Goal: Task Accomplishment & Management: Manage account settings

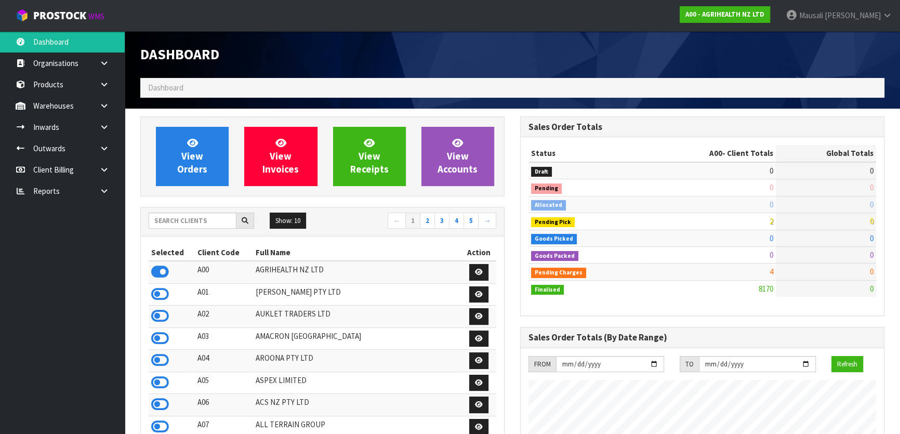
scroll to position [785, 379]
click at [178, 224] on input "text" at bounding box center [193, 220] width 88 height 16
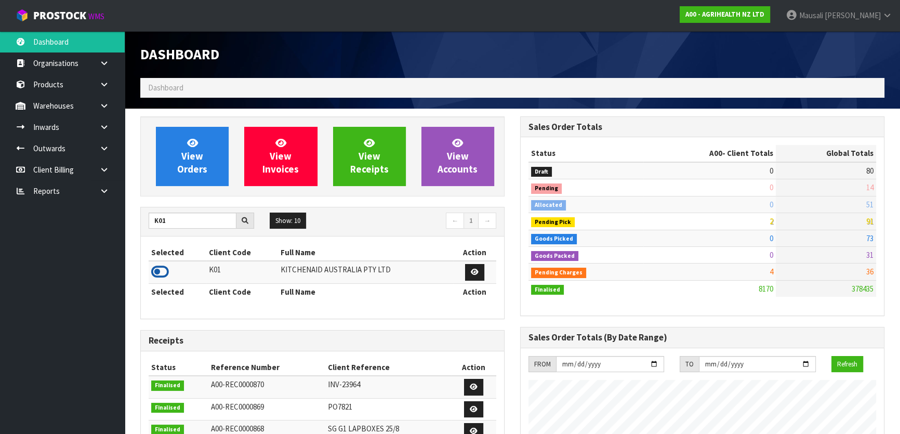
click at [162, 269] on icon at bounding box center [160, 272] width 18 height 16
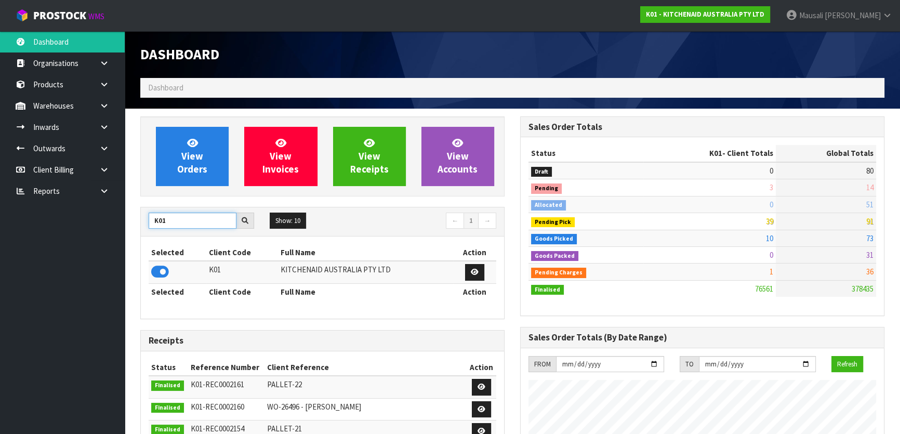
drag, startPoint x: 172, startPoint y: 221, endPoint x: 145, endPoint y: 221, distance: 26.5
click at [145, 221] on div "K01" at bounding box center [201, 220] width 121 height 17
type input "O01"
click at [166, 274] on icon at bounding box center [160, 272] width 18 height 16
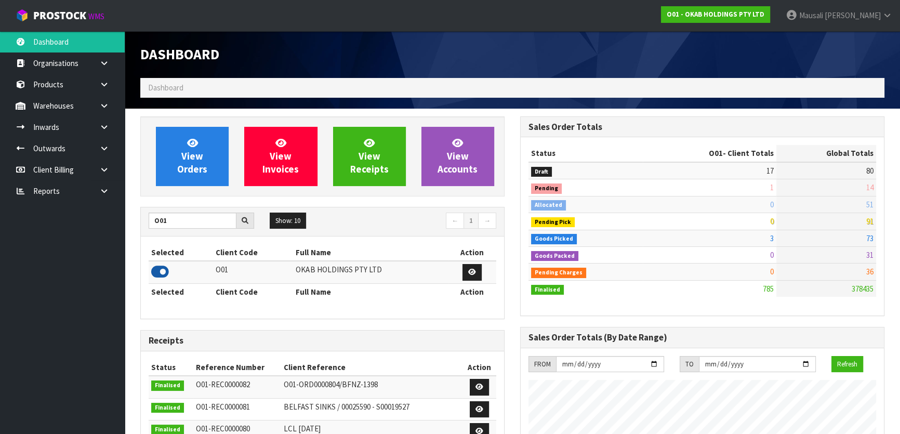
scroll to position [763, 379]
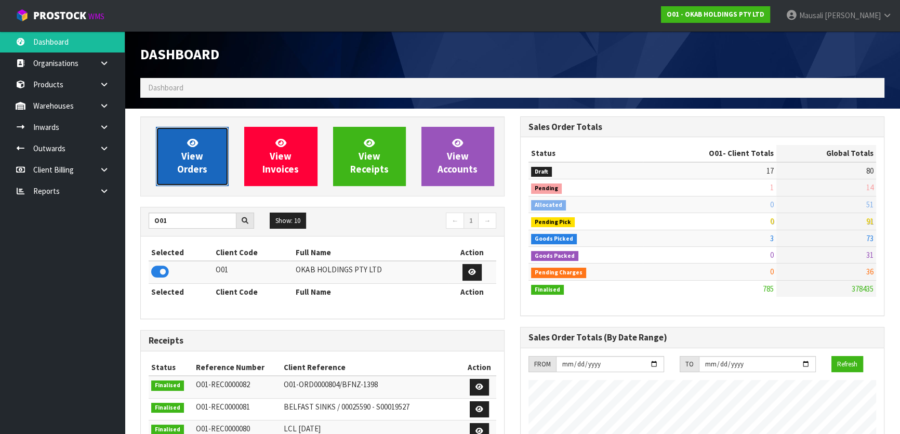
click at [200, 159] on span "View Orders" at bounding box center [192, 156] width 30 height 39
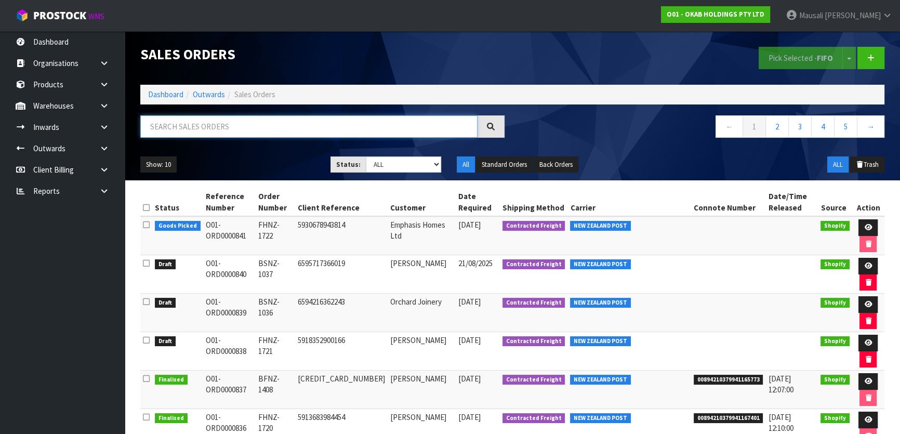
click at [182, 124] on input "text" at bounding box center [308, 126] width 337 height 22
type input "JOB-0404636"
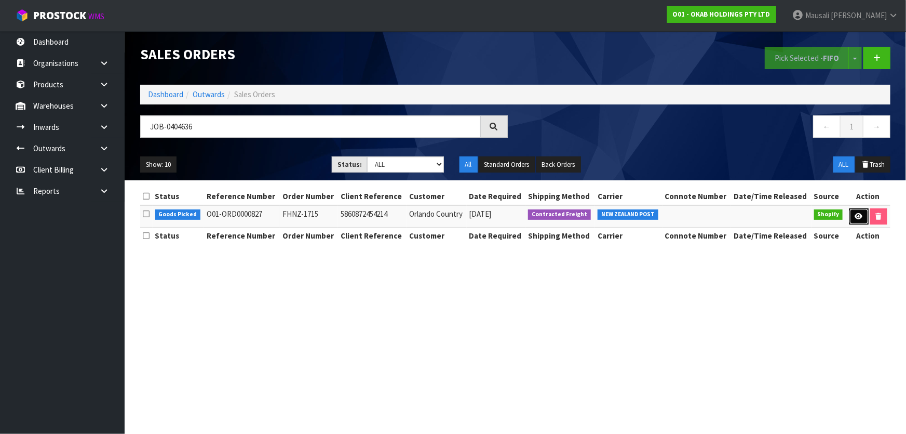
click at [857, 218] on icon at bounding box center [859, 216] width 8 height 7
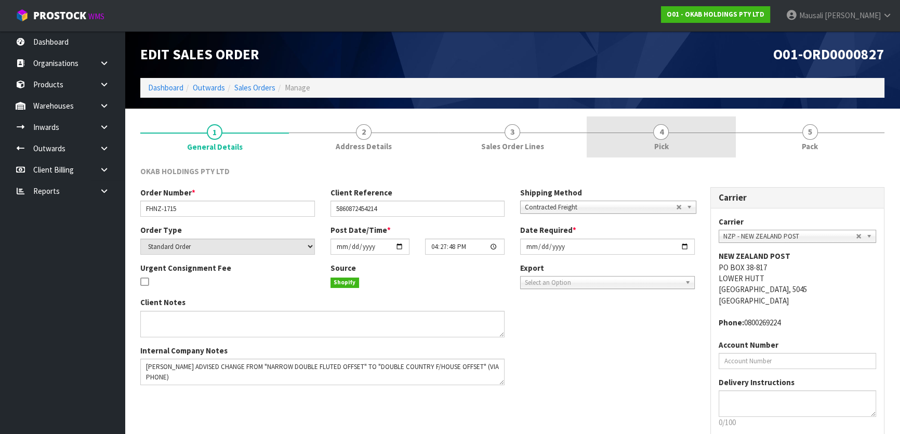
click at [700, 136] on link "4 Pick" at bounding box center [660, 136] width 149 height 41
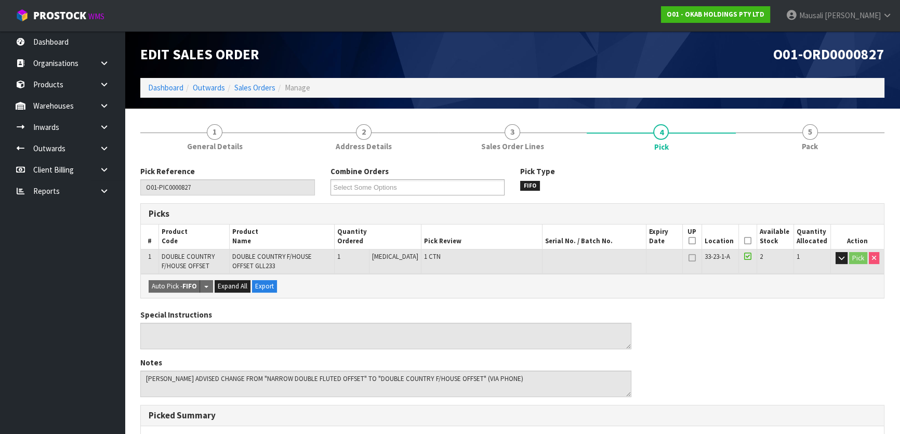
click at [745, 240] on icon at bounding box center [747, 240] width 7 height 1
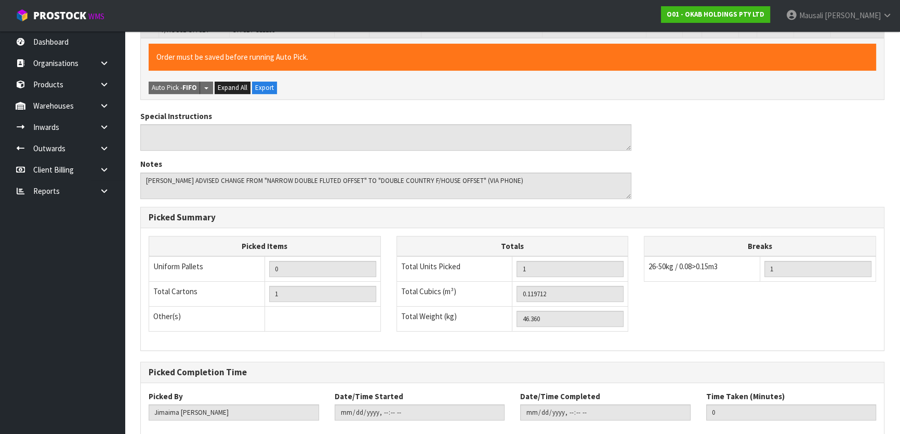
scroll to position [293, 0]
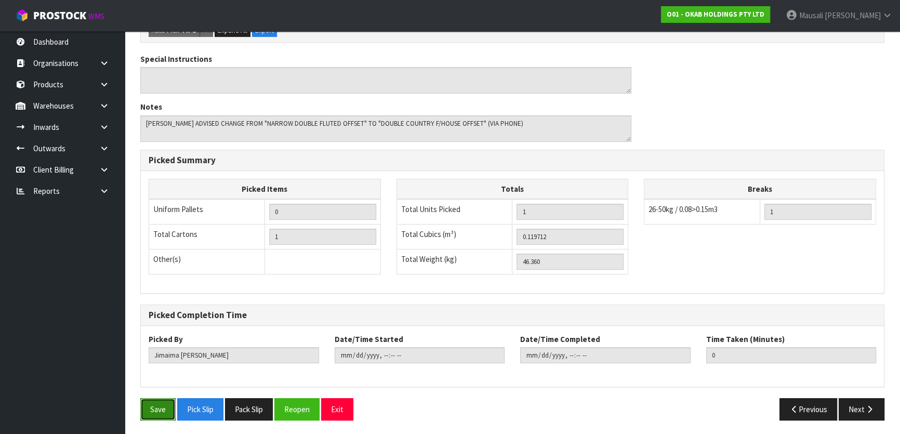
click at [158, 406] on button "Save" at bounding box center [157, 409] width 35 height 22
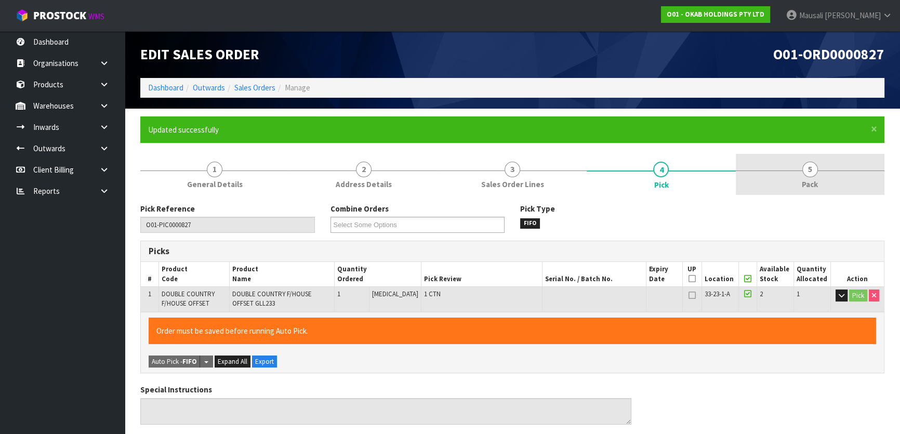
type input "[PERSON_NAME]"
type input "[DATE]T08:37:09"
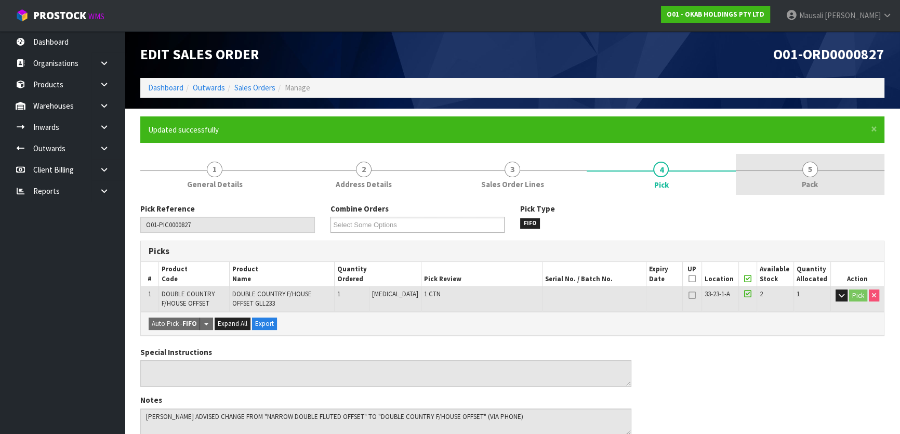
click at [808, 182] on span "Pack" at bounding box center [809, 184] width 16 height 11
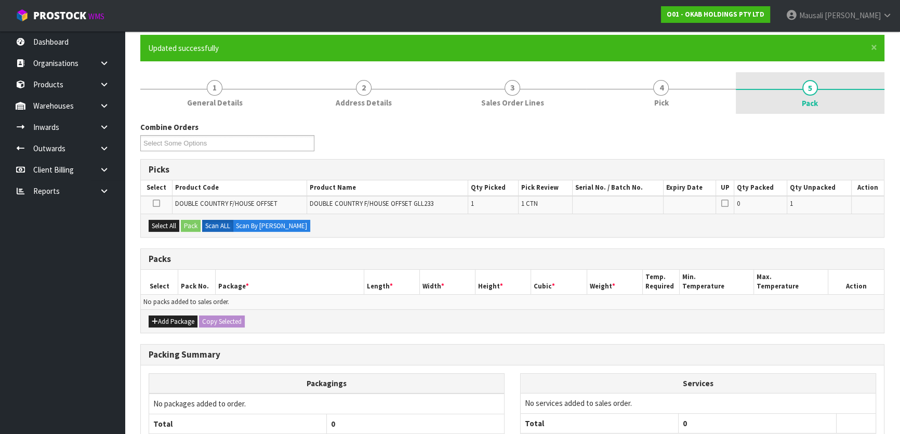
scroll to position [171, 0]
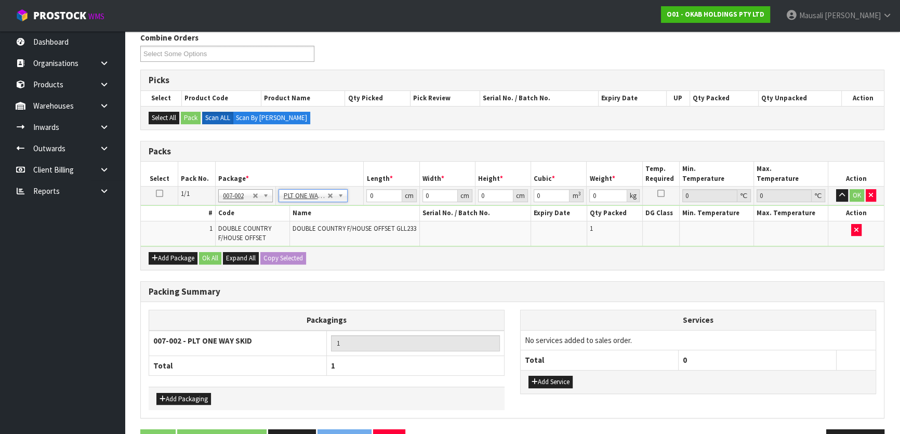
type input "46.36"
drag, startPoint x: 380, startPoint y: 195, endPoint x: 317, endPoint y: 217, distance: 67.0
click at [330, 209] on tbody "1/1 NONE 007-001 007-002 007-004 007-009 007-013 007-014 007-015 007-017 007-01…" at bounding box center [512, 216] width 743 height 60
type input "115"
type input "58"
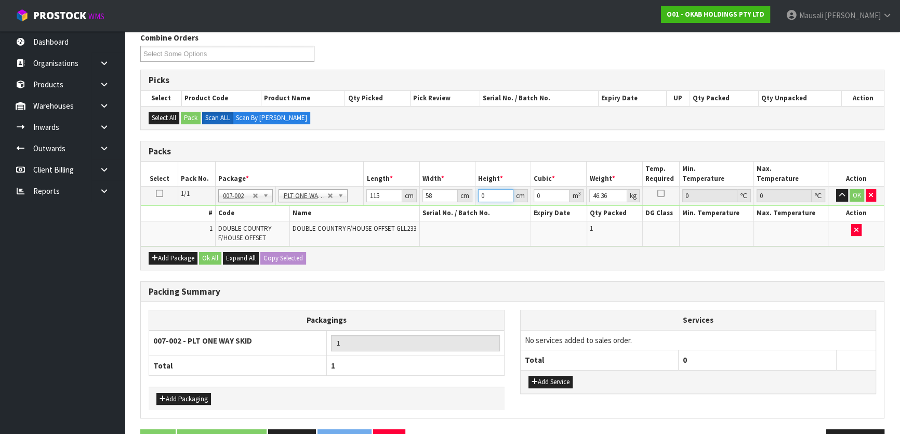
type input "4"
type input "0.02668"
type input "40"
type input "0.2668"
type input "40"
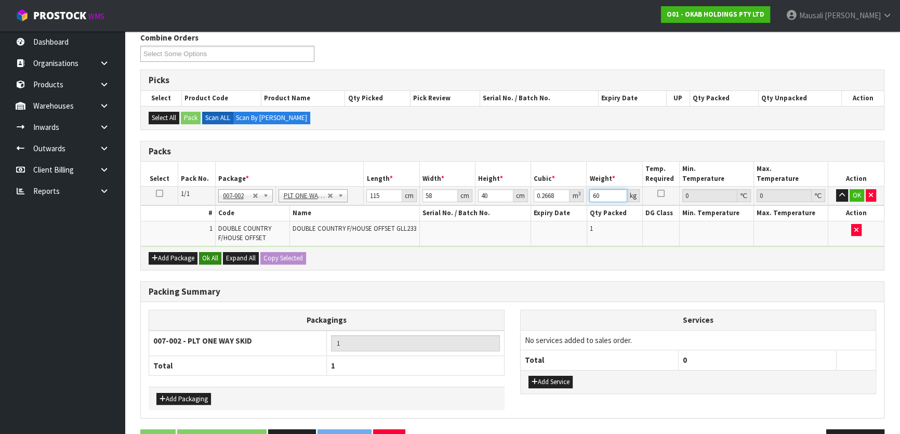
type input "60"
click at [207, 253] on button "Ok All" at bounding box center [210, 258] width 22 height 12
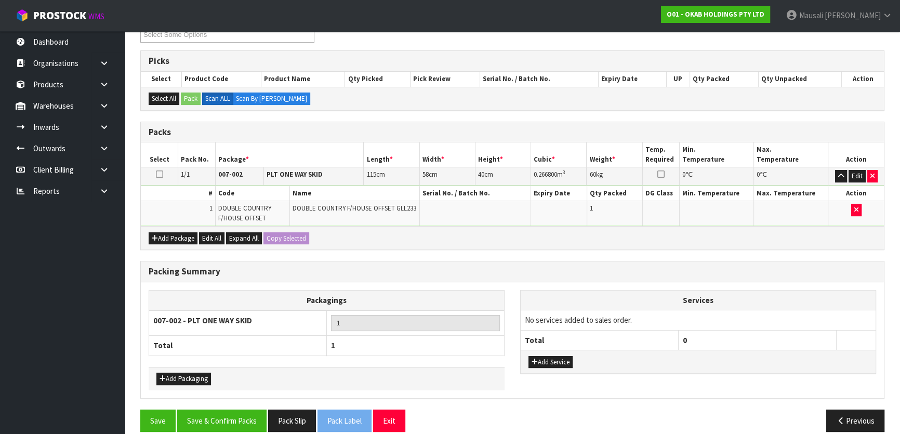
scroll to position [201, 0]
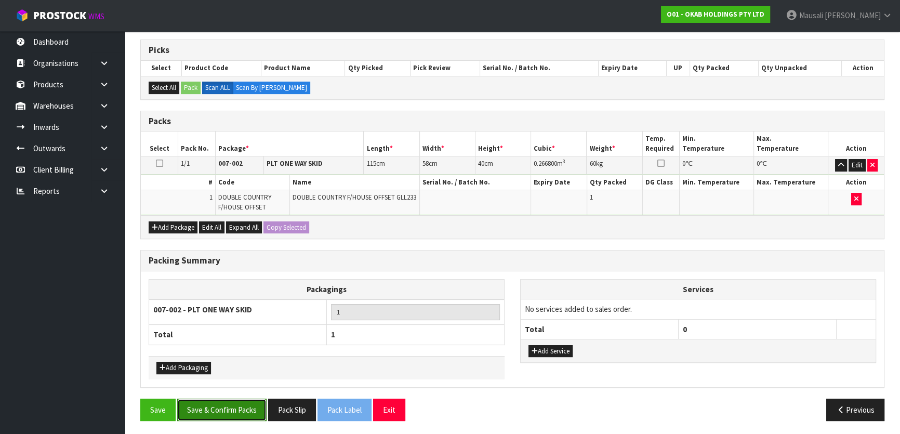
click at [243, 410] on button "Save & Confirm Packs" at bounding box center [221, 409] width 89 height 22
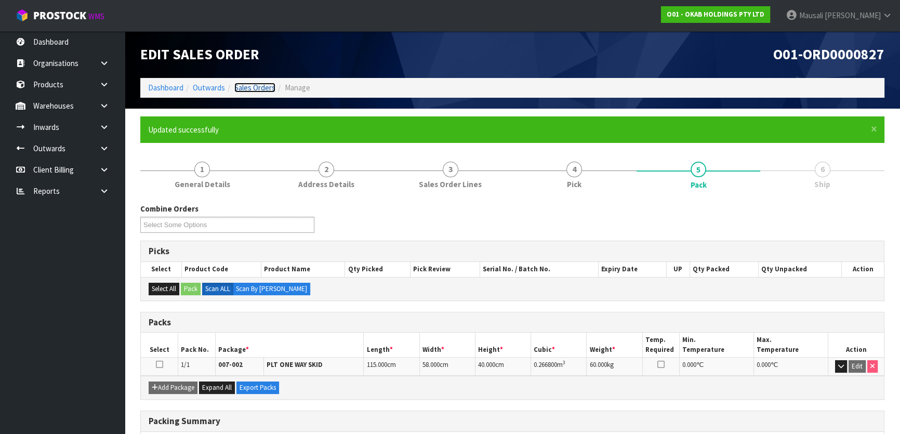
click at [258, 83] on link "Sales Orders" at bounding box center [254, 88] width 41 height 10
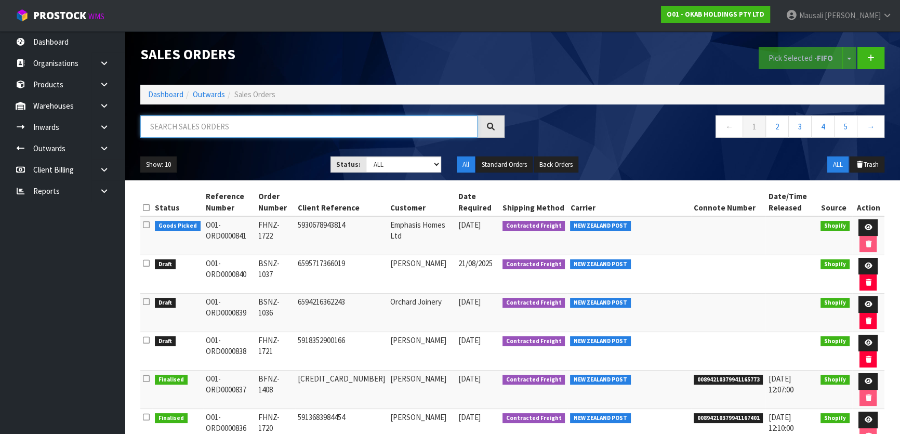
click at [163, 123] on input "text" at bounding box center [308, 126] width 337 height 22
type input "JOB-0406778"
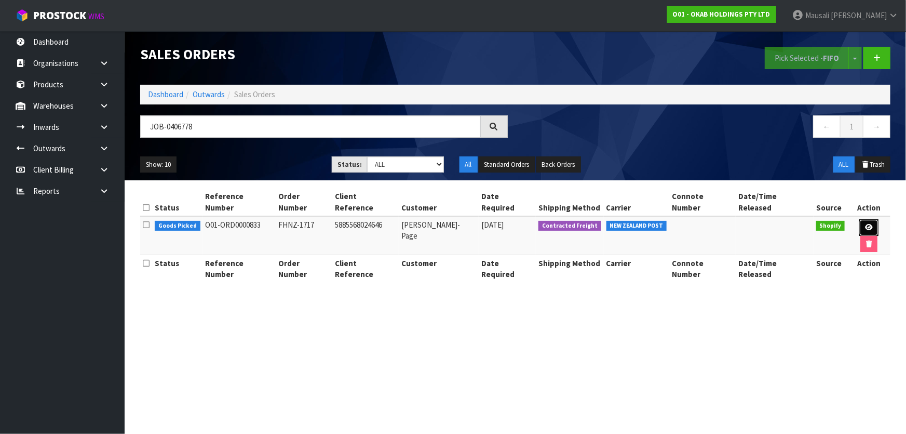
click at [860, 219] on link at bounding box center [869, 227] width 19 height 17
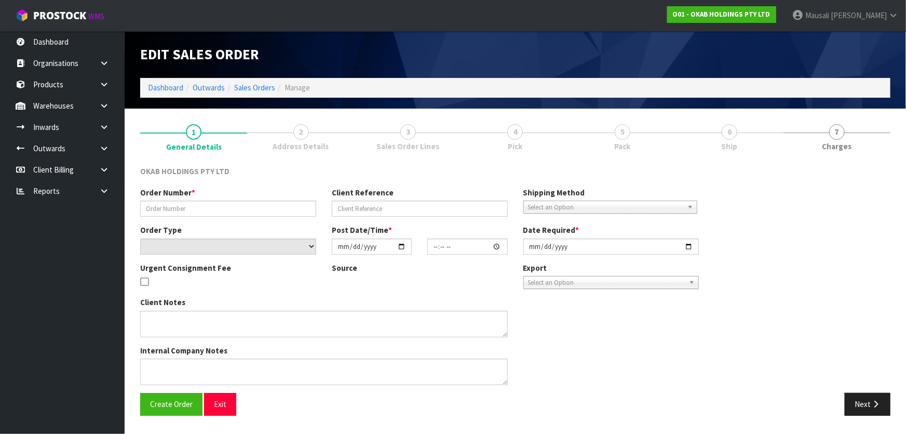
type input "FHNZ-1717"
type input "5885568024646"
select select "number:0"
type input "[DATE]"
type input "21:09:41.000"
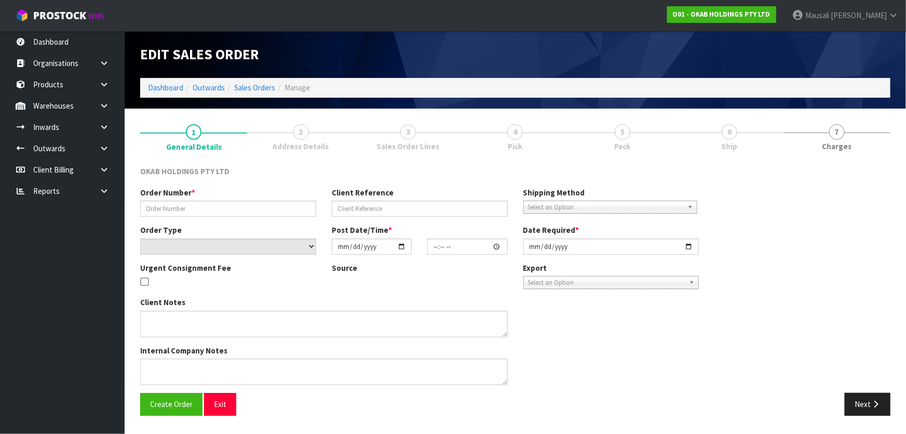
type input "[DATE]"
type textarea "[PERSON_NAME] ADVISED CHANGE TO DOUBLE FLUTED (VIA PHONE)"
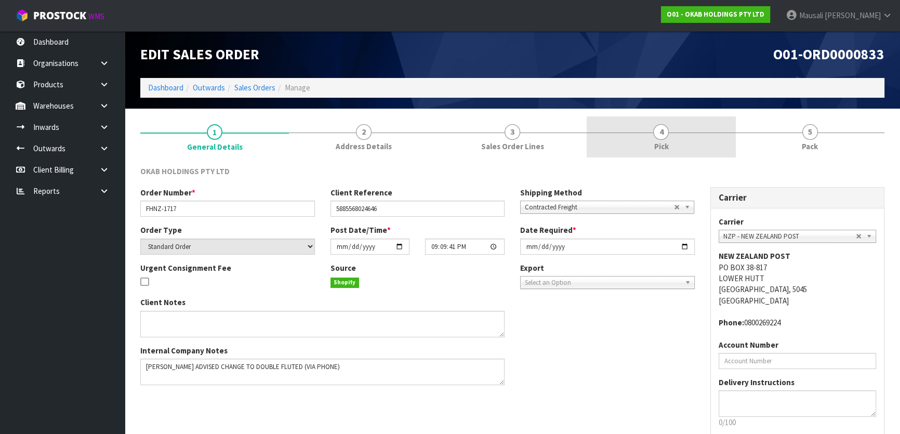
click at [679, 147] on link "4 Pick" at bounding box center [660, 136] width 149 height 41
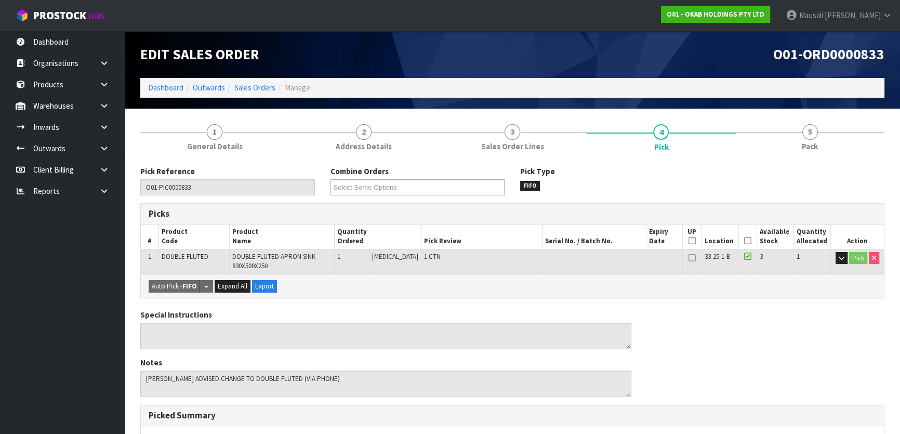
click at [744, 240] on icon at bounding box center [747, 240] width 7 height 1
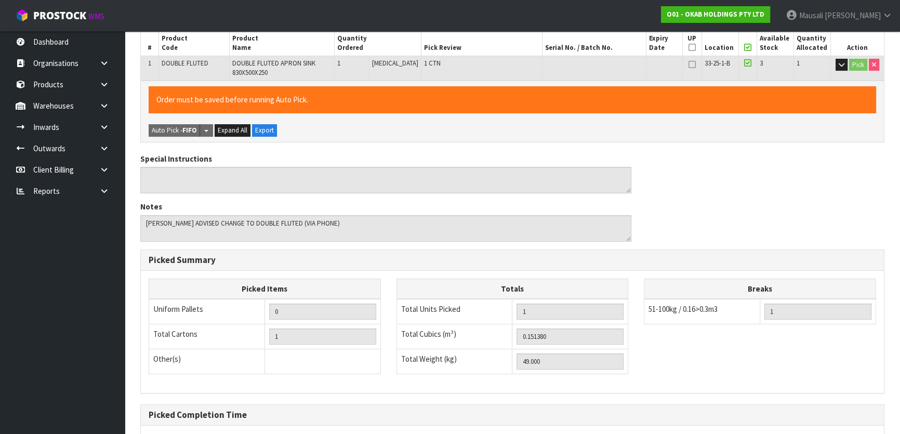
scroll to position [293, 0]
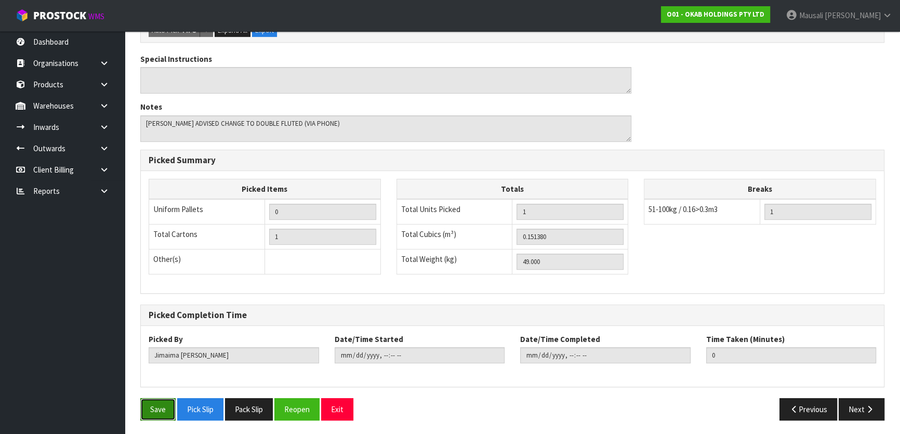
click at [160, 402] on button "Save" at bounding box center [157, 409] width 35 height 22
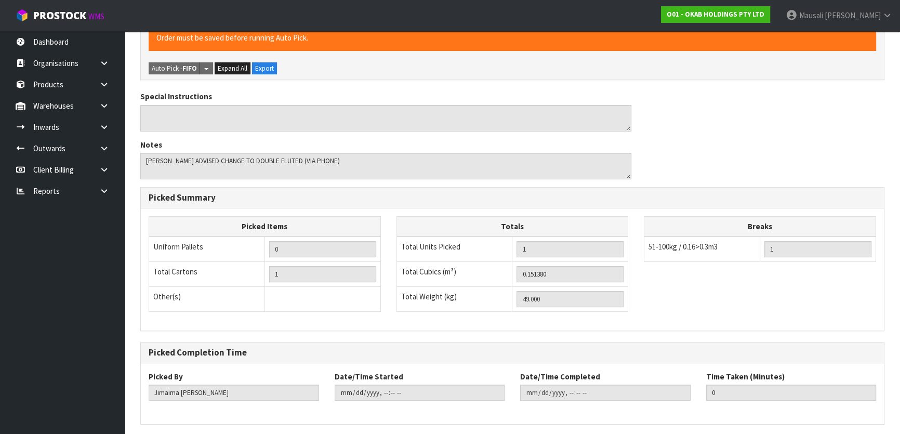
scroll to position [0, 0]
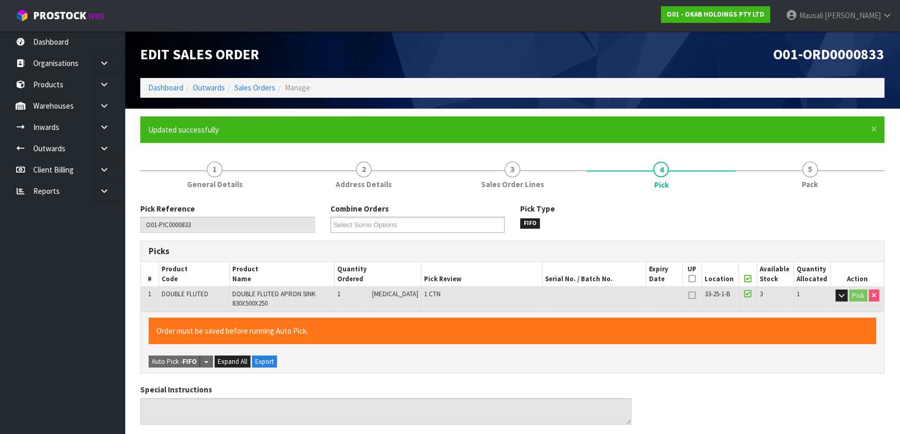
type input "[PERSON_NAME]"
type input "[DATE]T08:38:22"
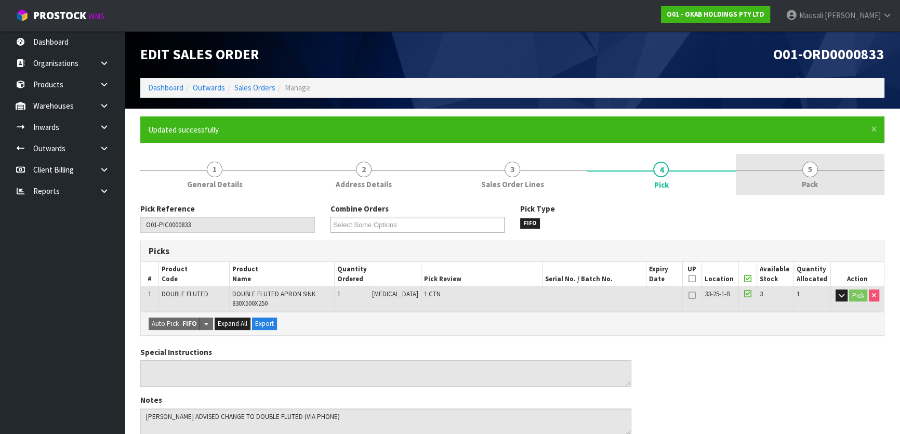
click at [809, 175] on span "5" at bounding box center [810, 170] width 16 height 16
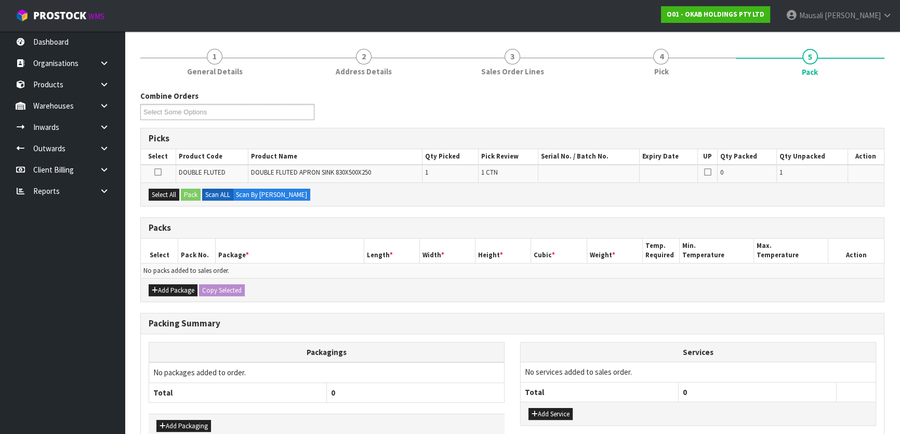
scroll to position [171, 0]
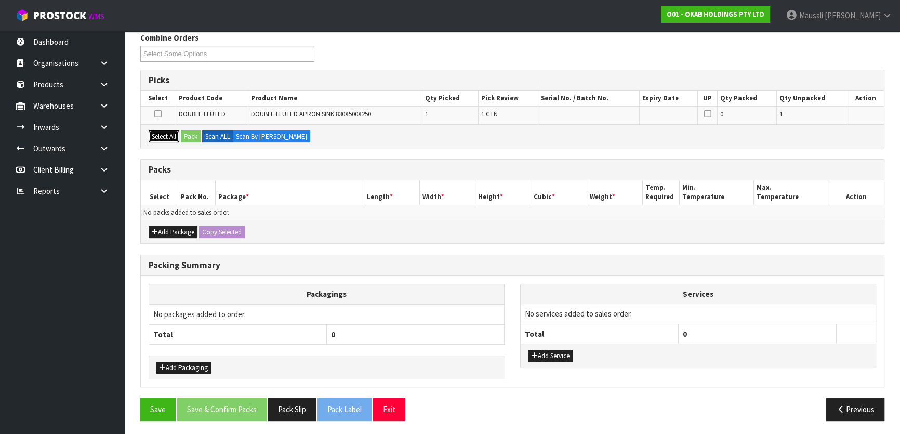
click at [155, 132] on button "Select All" at bounding box center [164, 136] width 31 height 12
click at [190, 141] on div "Select All Pack Scan ALL Scan By [PERSON_NAME]" at bounding box center [512, 135] width 743 height 23
click at [193, 130] on button "Pack" at bounding box center [191, 136] width 20 height 12
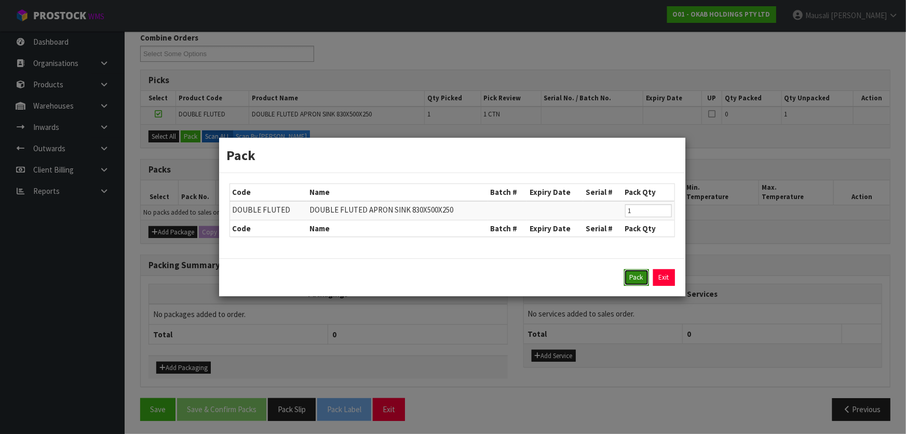
click at [633, 278] on button "Pack" at bounding box center [636, 277] width 25 height 17
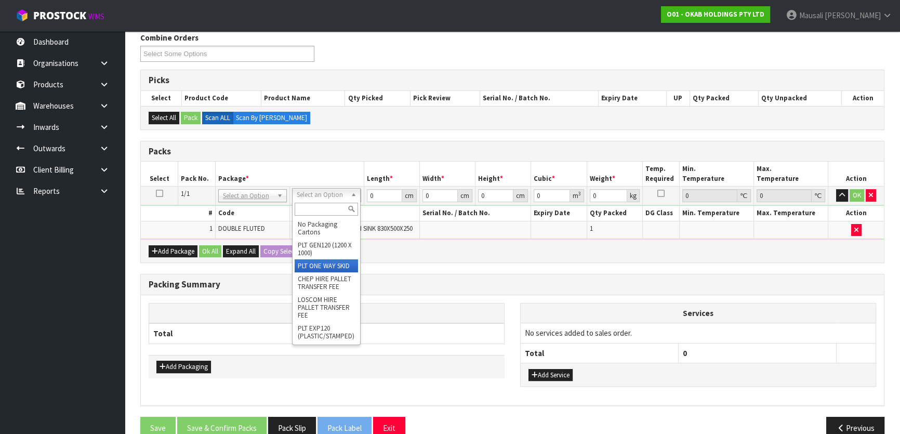
drag, startPoint x: 321, startPoint y: 267, endPoint x: 326, endPoint y: 264, distance: 6.1
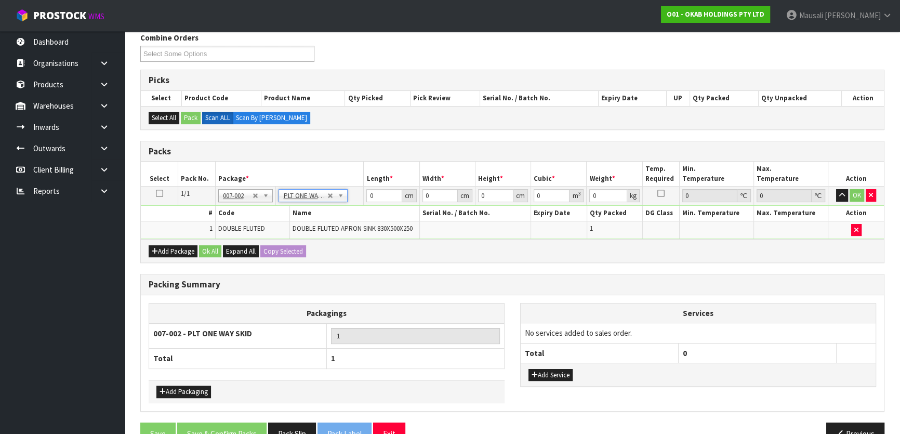
type input "49"
drag, startPoint x: 377, startPoint y: 198, endPoint x: 291, endPoint y: 239, distance: 95.5
click at [308, 213] on tbody "1/1 NONE 007-001 007-002 007-004 007-009 007-013 007-014 007-015 007-017 007-01…" at bounding box center [512, 212] width 743 height 52
type input "115"
type input "66"
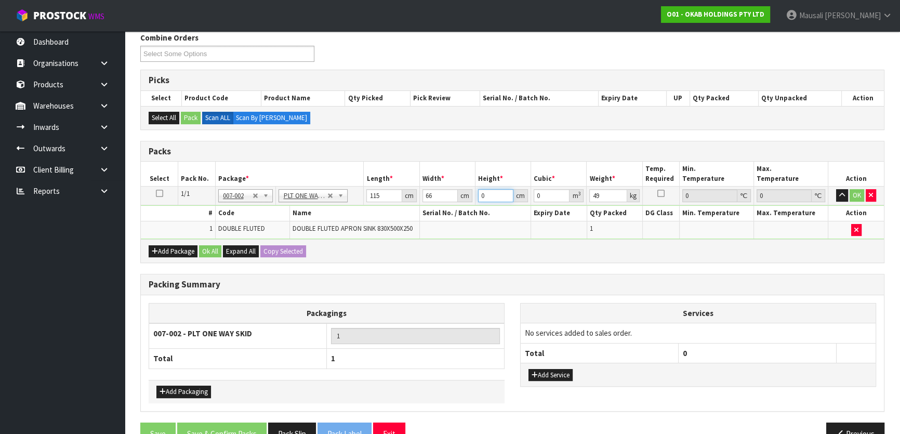
type input "4"
type input "0.03036"
type input "41"
type input "0.31119"
type input "41"
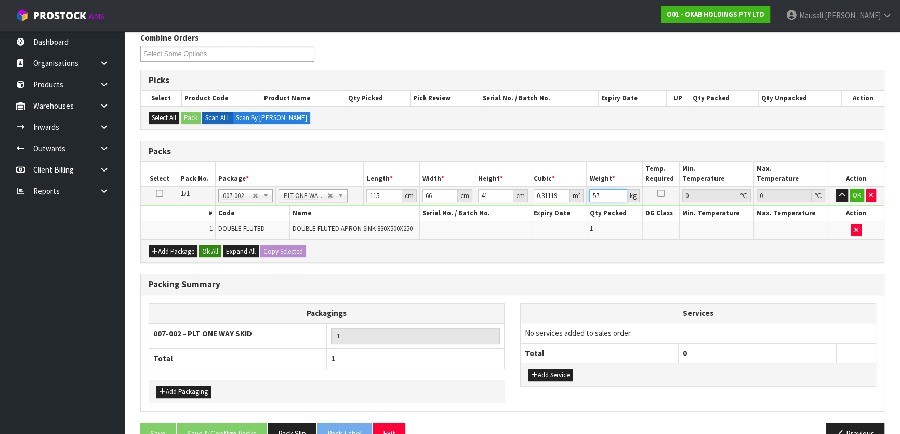
type input "57"
click at [207, 245] on button "Ok All" at bounding box center [210, 251] width 22 height 12
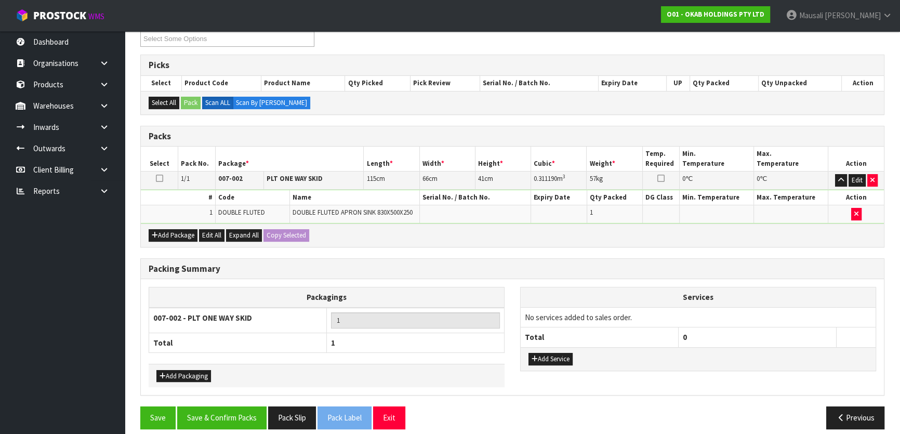
scroll to position [194, 0]
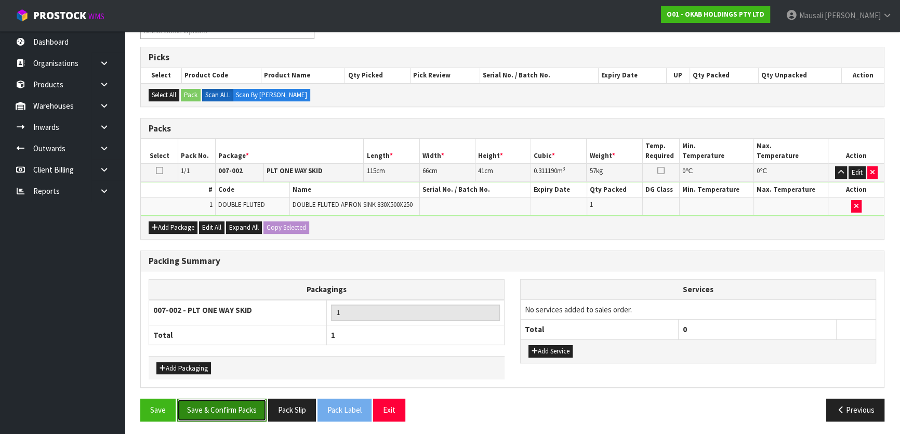
click at [228, 400] on button "Save & Confirm Packs" at bounding box center [221, 409] width 89 height 22
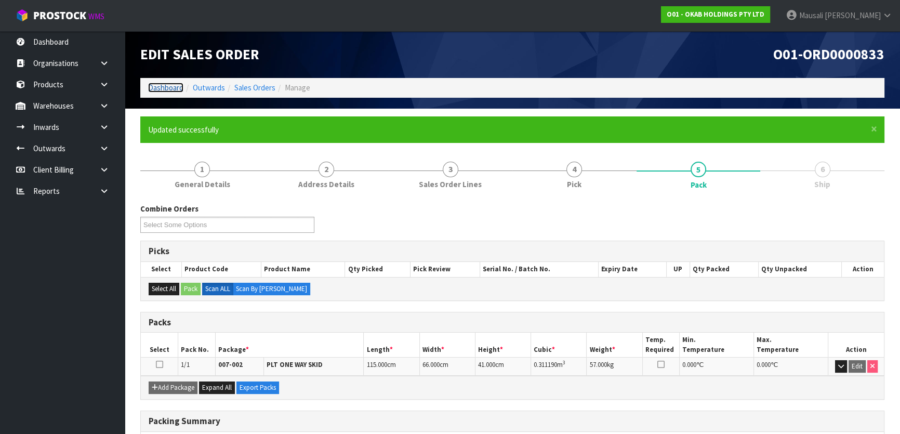
click at [171, 88] on link "Dashboard" at bounding box center [165, 88] width 35 height 10
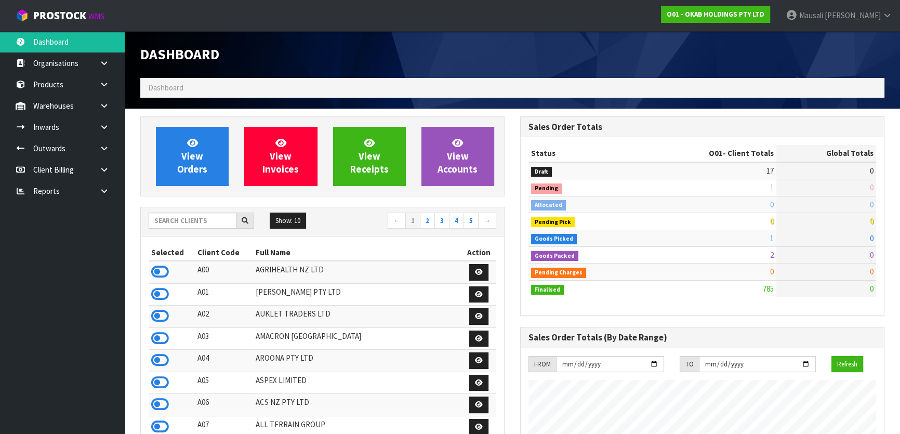
scroll to position [763, 379]
click at [174, 225] on input "text" at bounding box center [193, 220] width 88 height 16
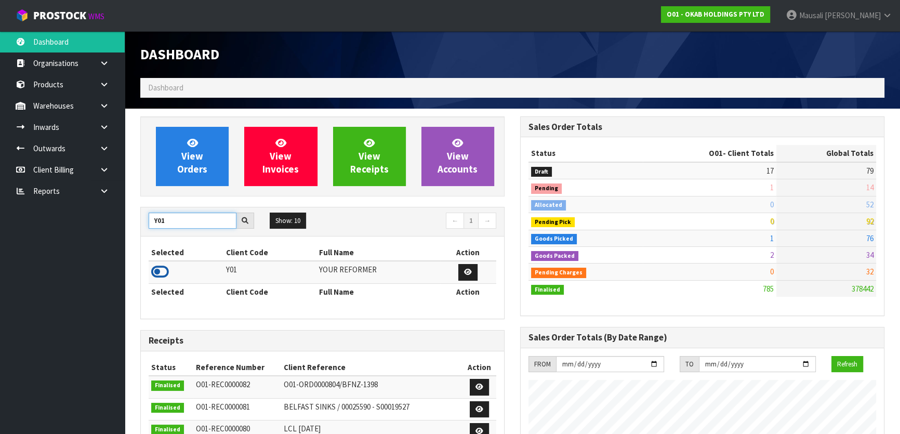
type input "Y01"
click at [166, 271] on icon at bounding box center [160, 272] width 18 height 16
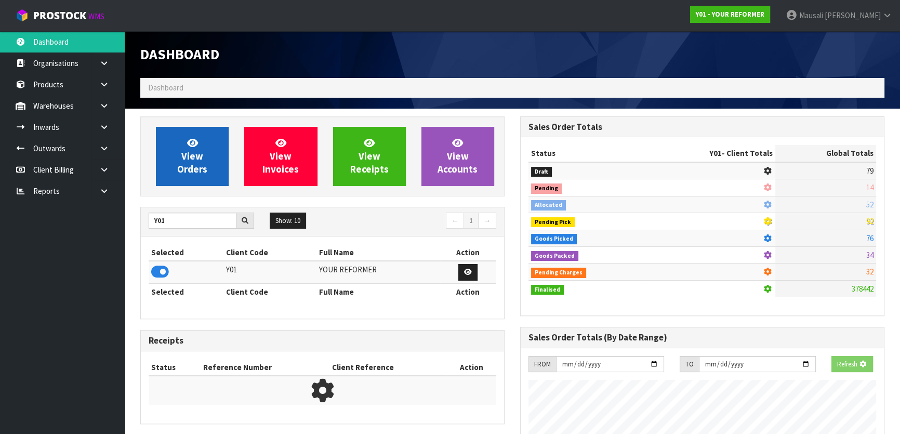
scroll to position [785, 379]
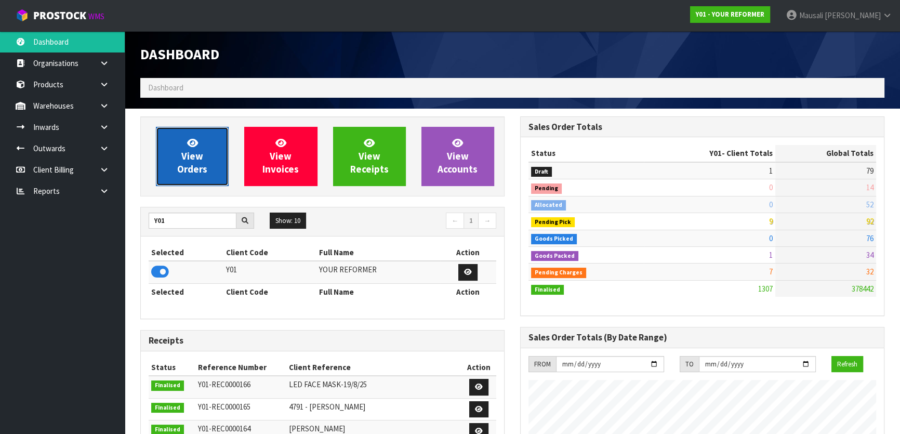
click at [195, 141] on icon at bounding box center [192, 143] width 11 height 10
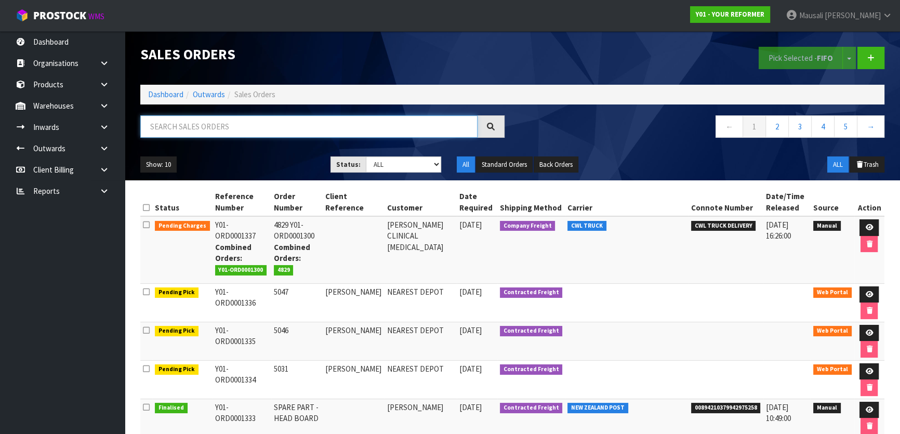
click at [171, 121] on input "text" at bounding box center [308, 126] width 337 height 22
type input "JOB-0409242"
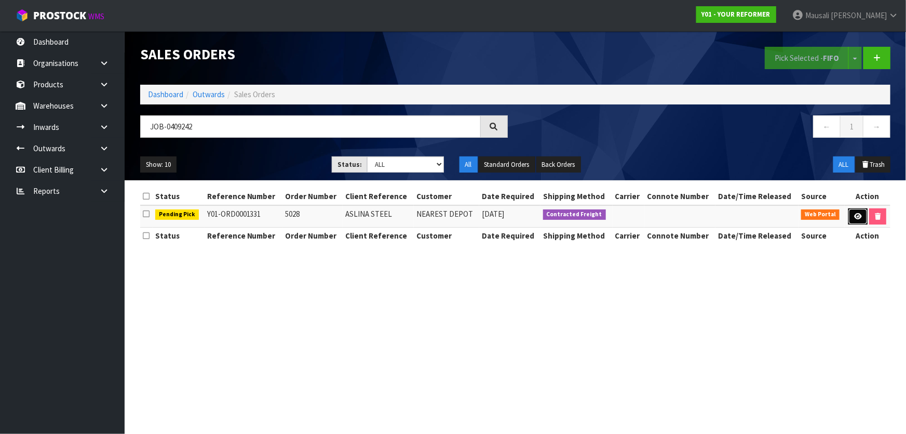
click at [855, 214] on icon at bounding box center [858, 216] width 8 height 7
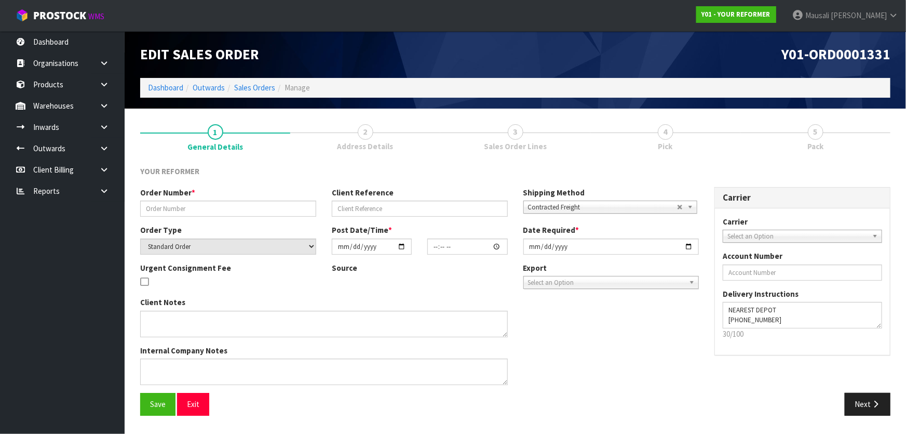
type input "5028"
type input "ASLINA STEEL"
select select "number:0"
type input "[DATE]"
type input "16:40:00.000"
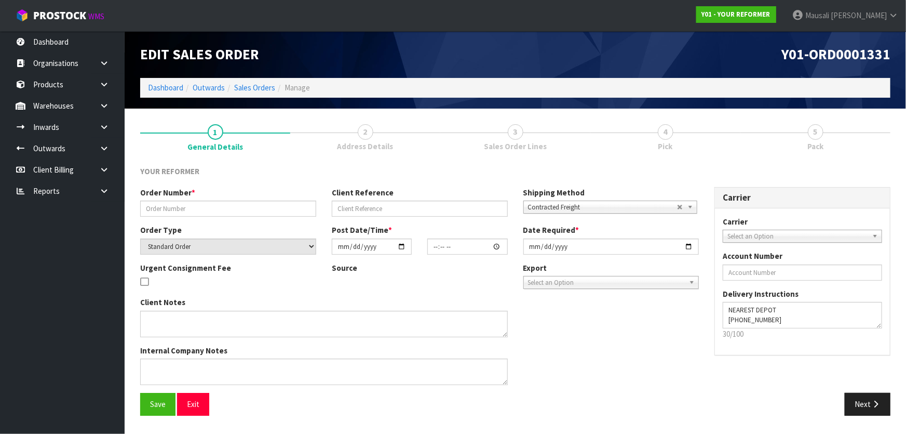
type input "[DATE]"
type textarea "ASLINA STEEL [STREET_ADDRESS][PERSON_NAME] [PHONE_NUMBER]"
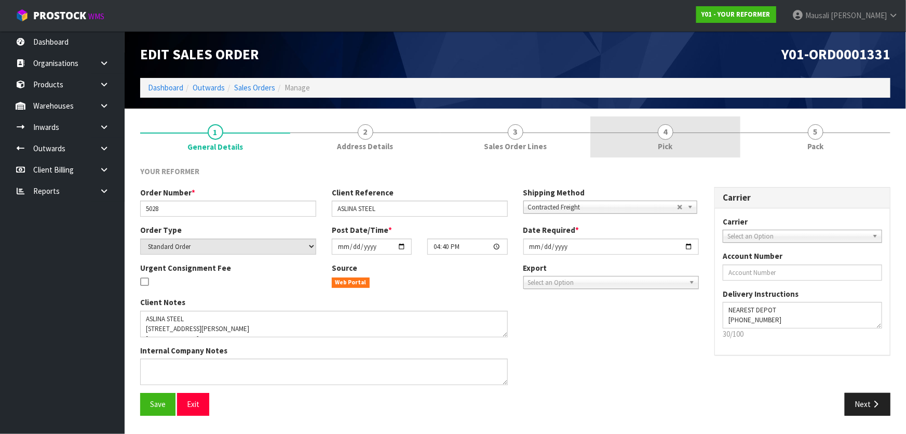
click at [666, 147] on span "Pick" at bounding box center [666, 146] width 15 height 11
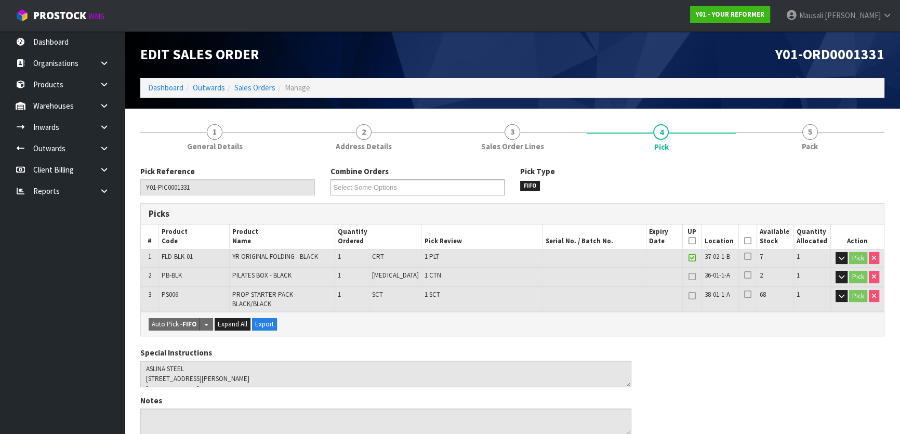
click at [744, 240] on icon at bounding box center [747, 240] width 7 height 1
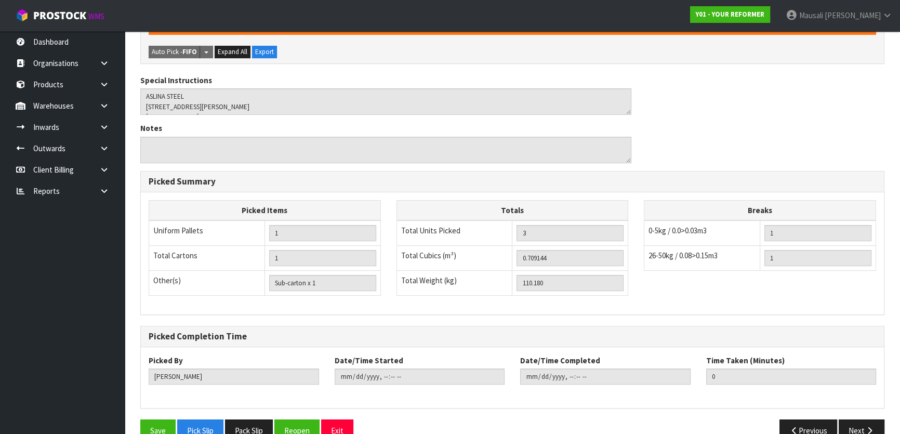
scroll to position [324, 0]
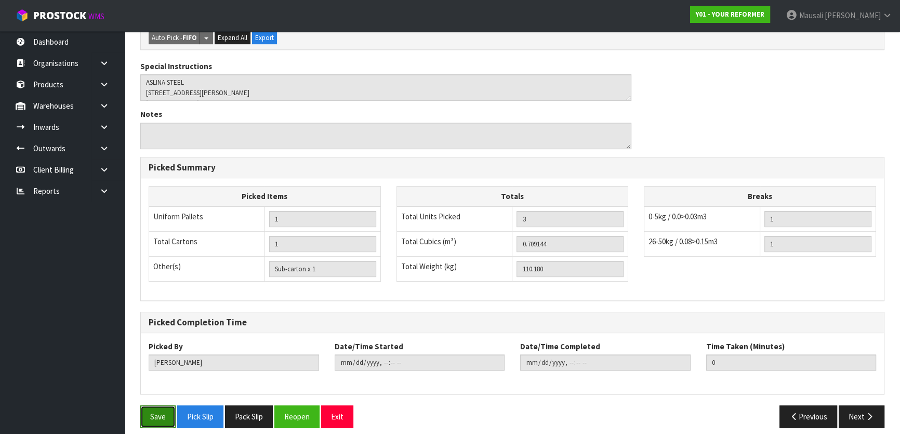
click at [160, 405] on button "Save" at bounding box center [157, 416] width 35 height 22
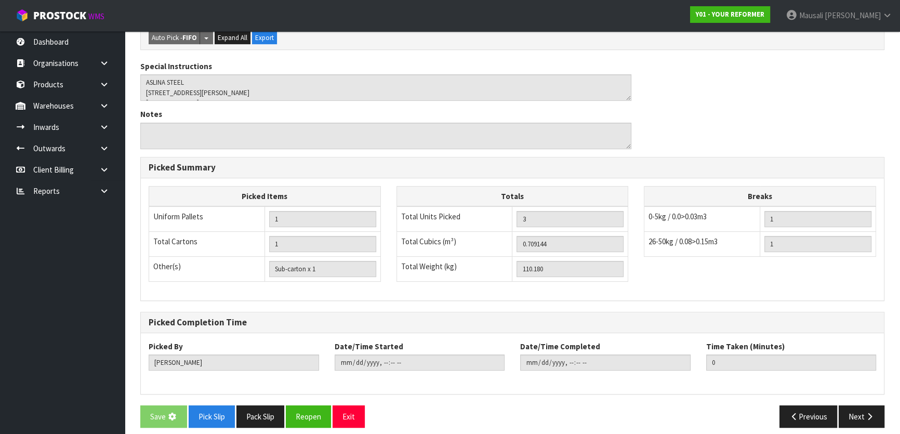
scroll to position [0, 0]
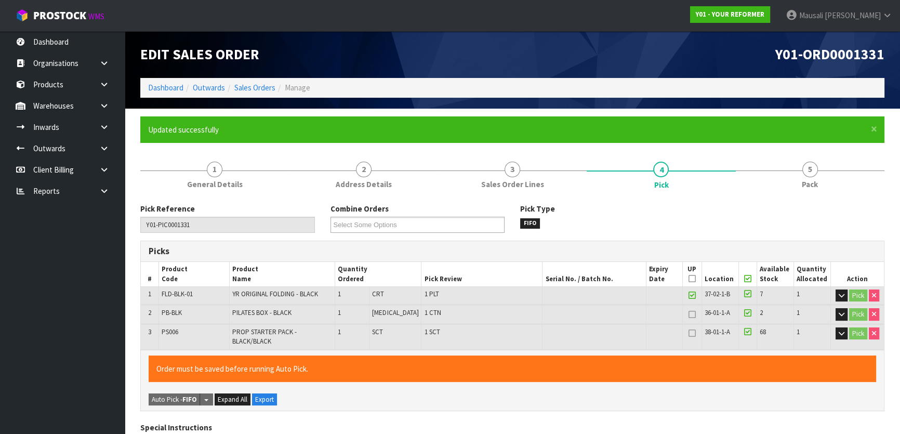
type input "[PERSON_NAME]"
type input "[DATE]T08:54:23"
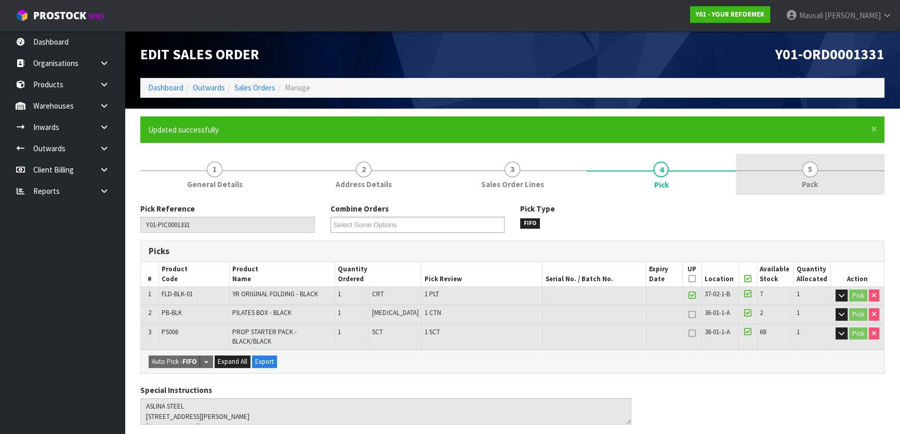
click at [805, 170] on span "5" at bounding box center [810, 170] width 16 height 16
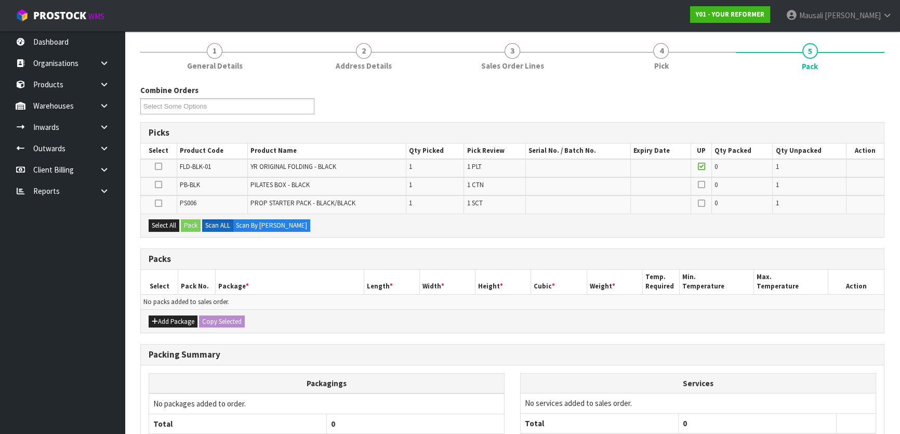
scroll to position [189, 0]
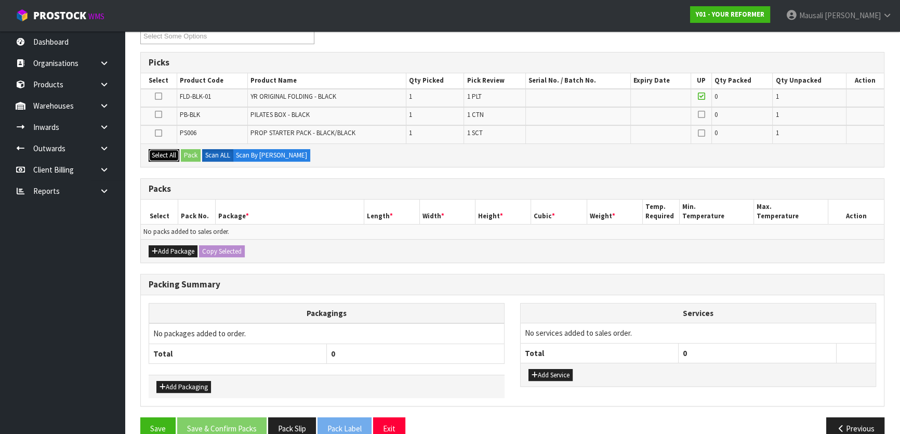
click at [157, 154] on button "Select All" at bounding box center [164, 155] width 31 height 12
click at [192, 154] on button "Pack" at bounding box center [191, 155] width 20 height 12
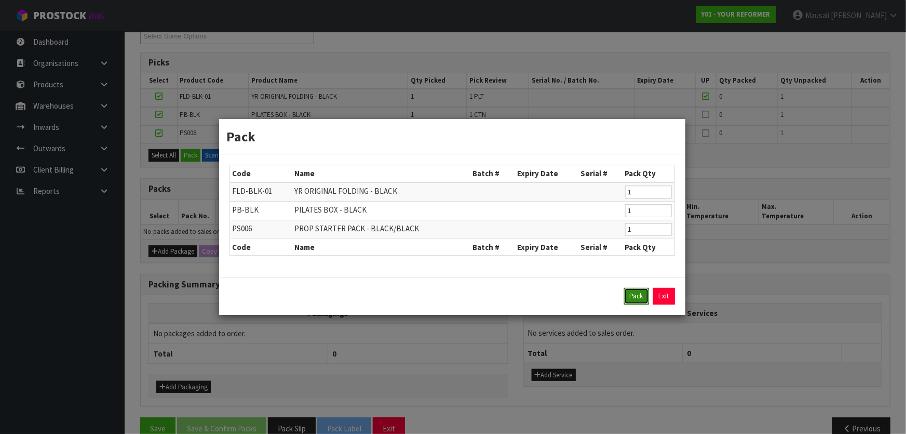
click at [630, 293] on button "Pack" at bounding box center [636, 296] width 25 height 17
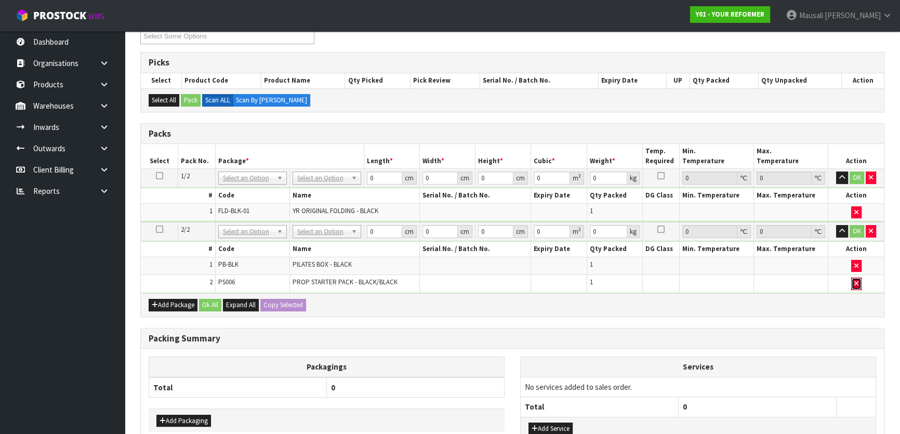
click at [857, 281] on icon "button" at bounding box center [856, 283] width 4 height 7
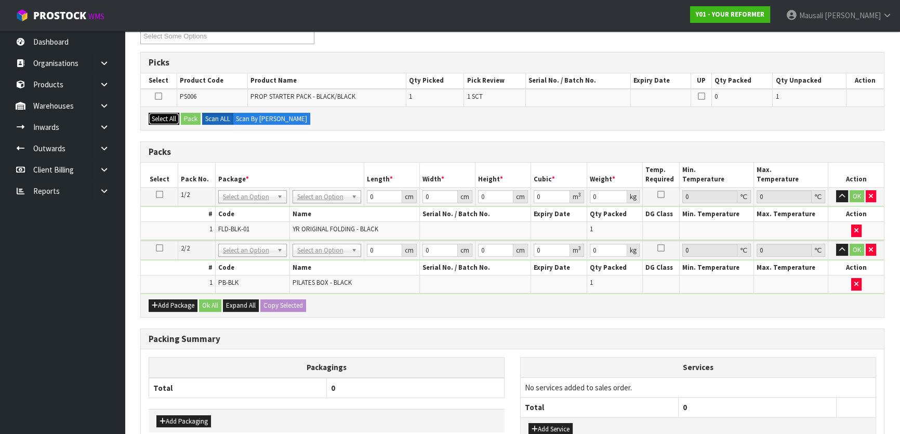
click at [166, 115] on button "Select All" at bounding box center [164, 119] width 31 height 12
click at [189, 117] on button "Pack" at bounding box center [191, 119] width 20 height 12
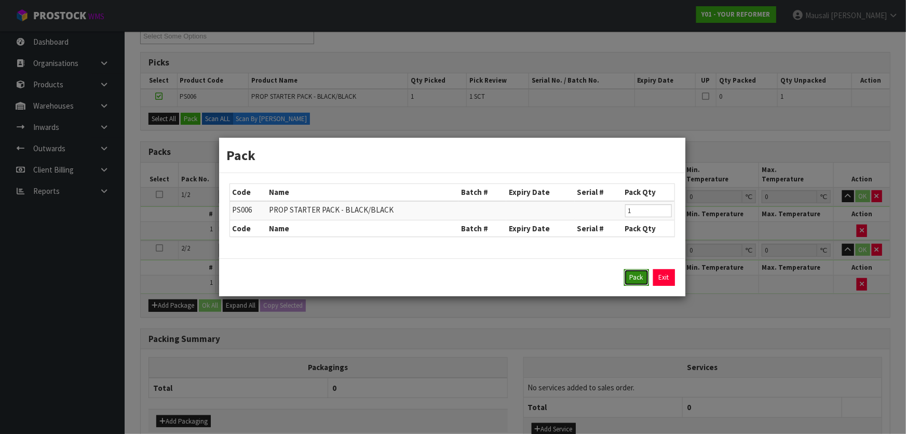
click at [630, 275] on button "Pack" at bounding box center [636, 277] width 25 height 17
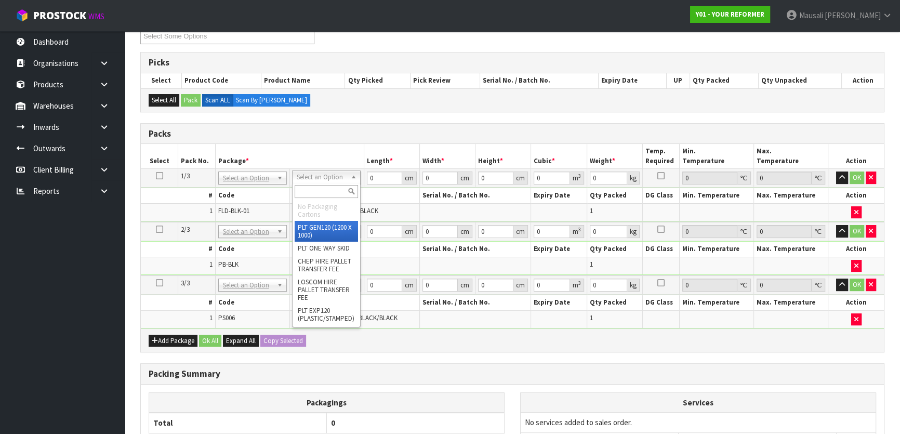
click at [321, 195] on input "text" at bounding box center [325, 191] width 63 height 13
type input "U"
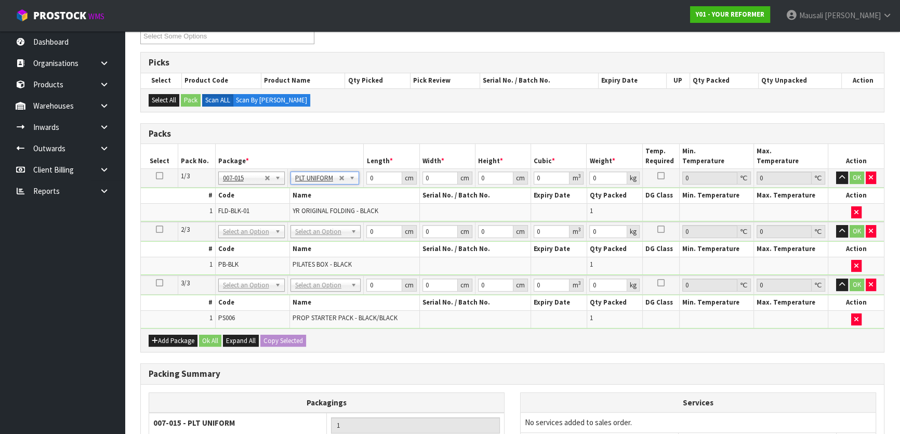
type input "99"
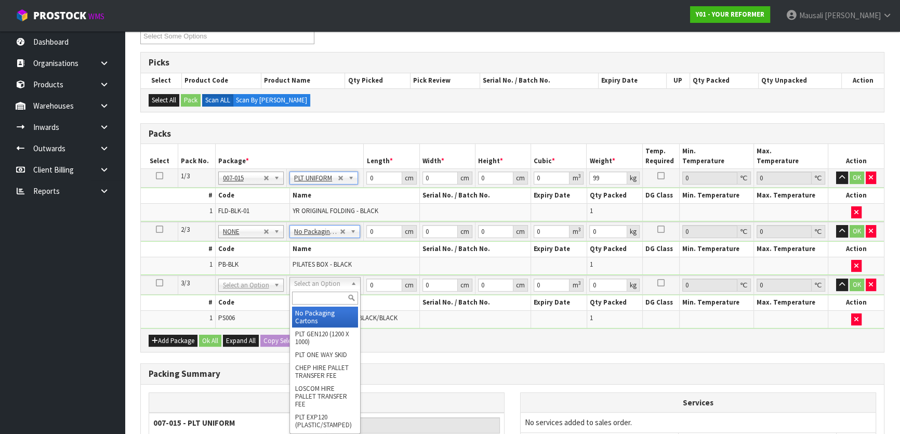
type input "2"
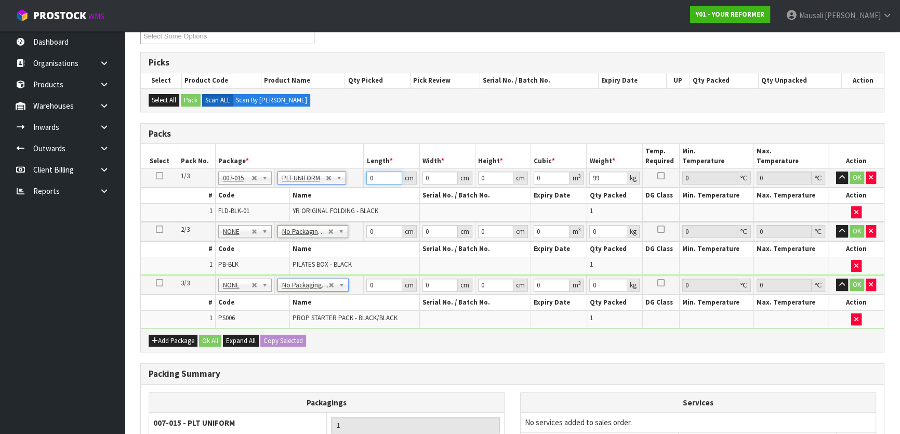
drag, startPoint x: 378, startPoint y: 178, endPoint x: 339, endPoint y: 192, distance: 42.1
click at [349, 189] on tbody "1/3 NONE 007-001 007-002 007-004 007-009 007-013 007-014 007-015 007-017 007-01…" at bounding box center [512, 195] width 743 height 53
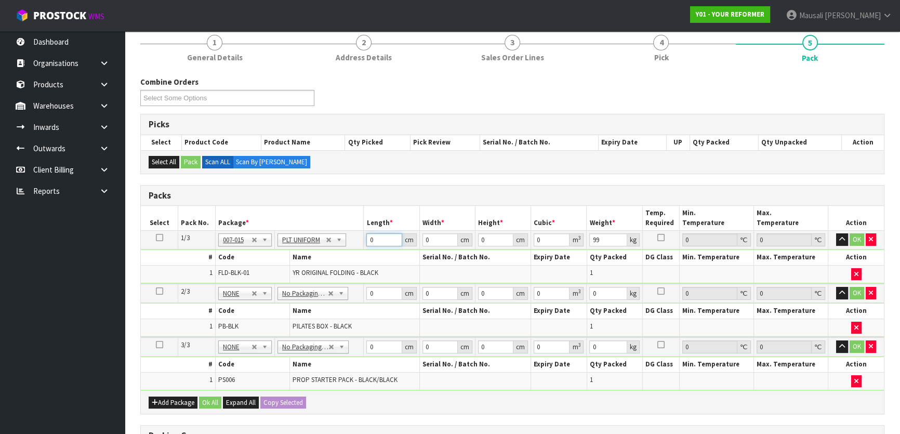
scroll to position [0, 0]
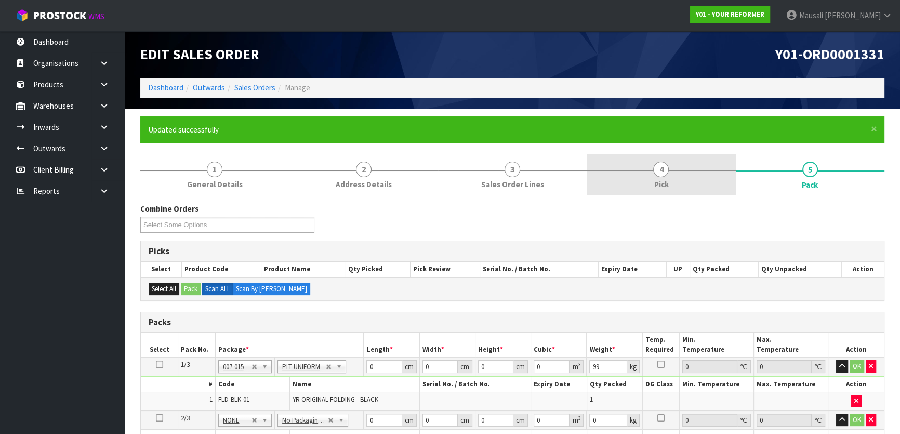
click at [682, 183] on link "4 Pick" at bounding box center [660, 174] width 149 height 41
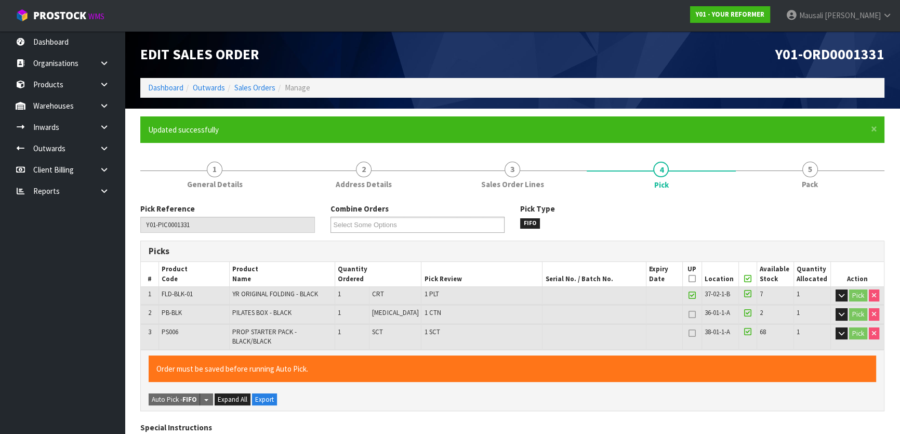
scroll to position [189, 0]
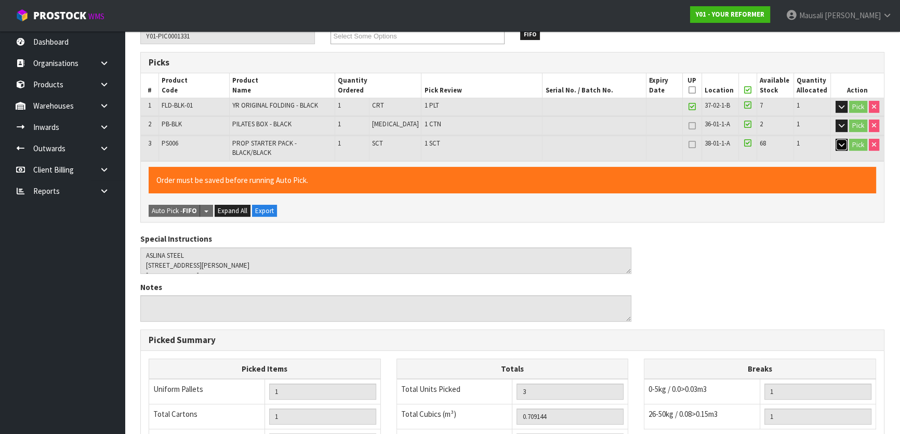
click at [841, 143] on icon "button" at bounding box center [841, 144] width 6 height 7
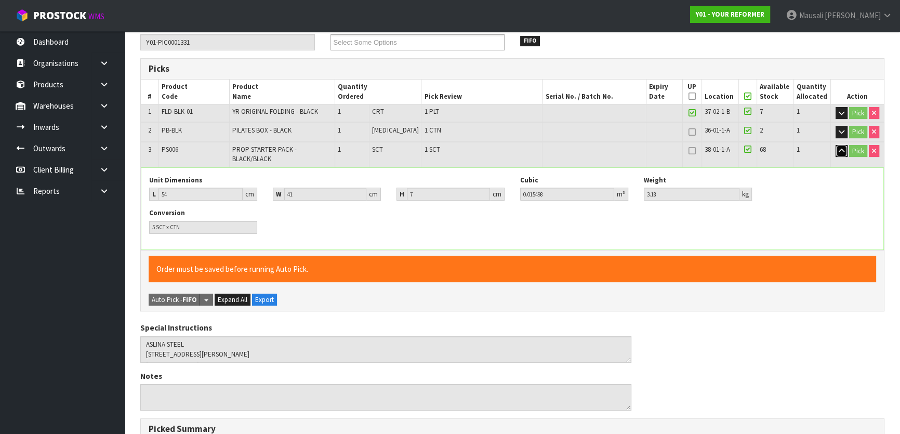
scroll to position [47, 0]
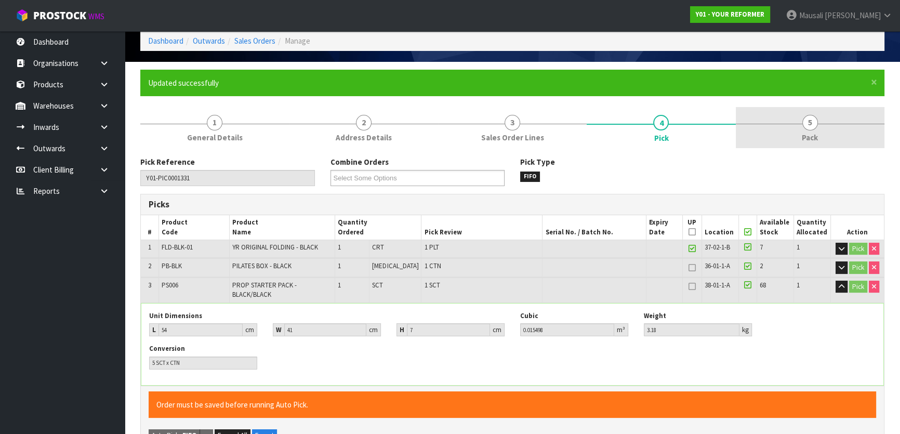
click at [805, 126] on span "5" at bounding box center [810, 123] width 16 height 16
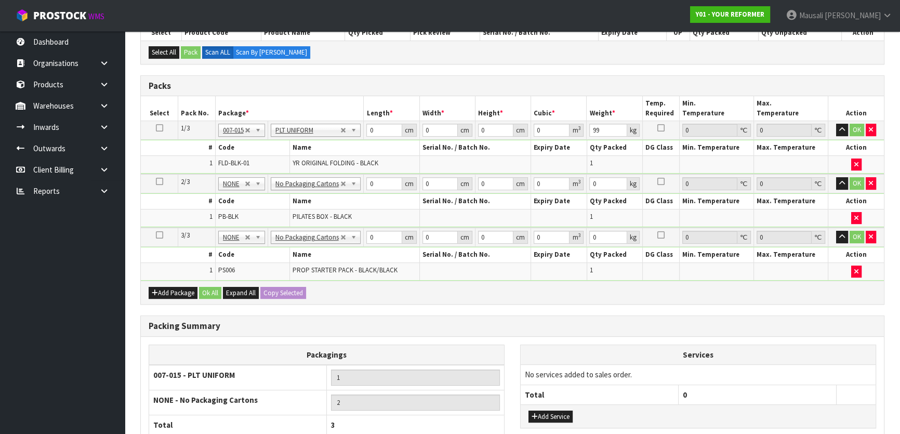
scroll to position [283, 0]
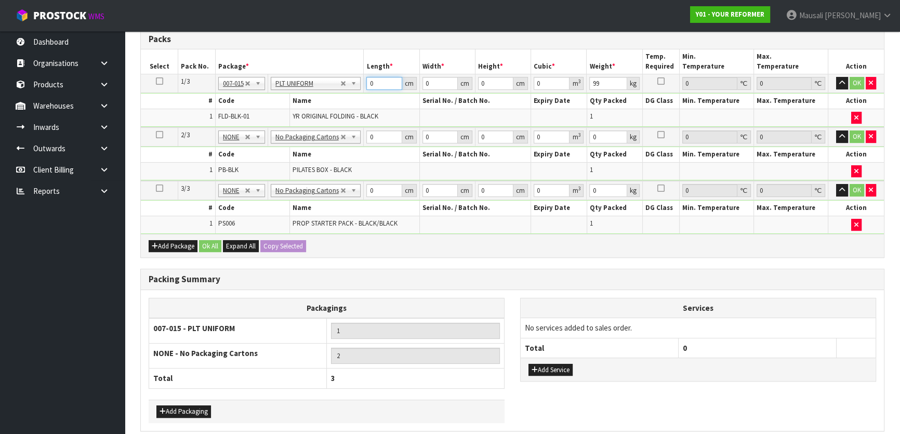
drag, startPoint x: 379, startPoint y: 82, endPoint x: 364, endPoint y: 101, distance: 25.1
click at [348, 89] on tr "1/3 NONE 007-001 007-002 007-004 007-009 007-013 007-014 007-015 007-017 007-01…" at bounding box center [512, 83] width 743 height 19
type input "139"
type input "73"
type input "5"
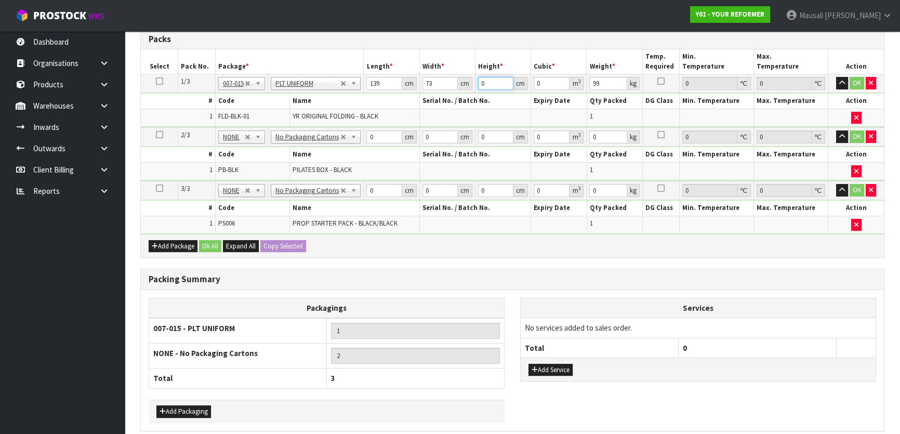
type input "0.050735"
type input "58"
type input "0.588526"
type input "58"
type input "101"
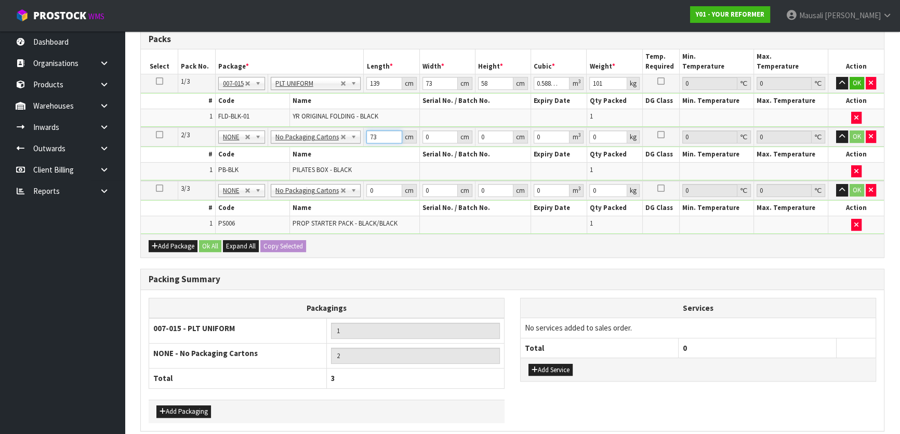
type input "73"
type input "32"
type input "4"
type input "0.009344"
type input "45"
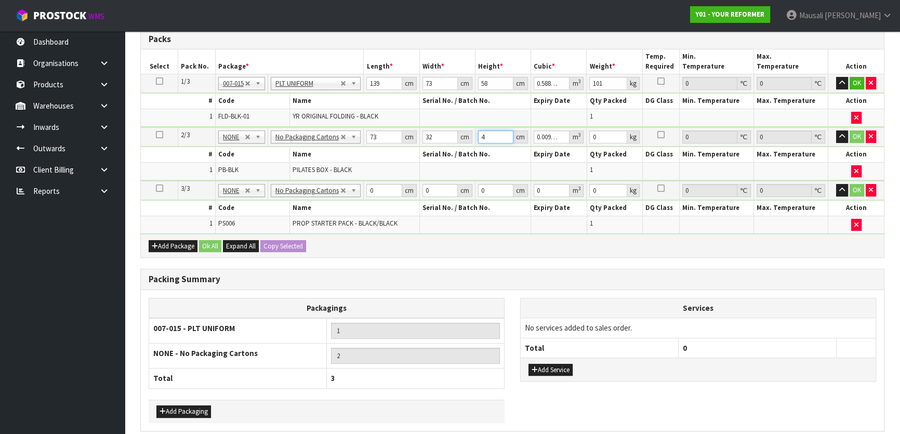
type input "0.10512"
type input "45"
type input "8"
type input "55"
type input "41"
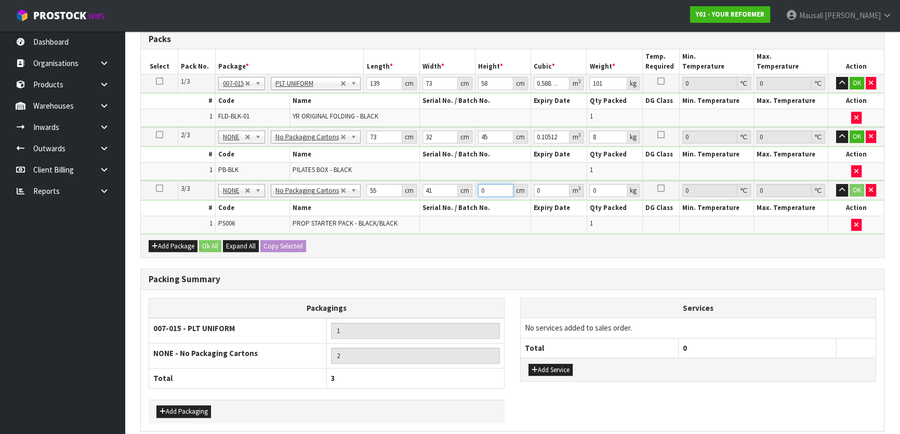
type input "7"
type input "0.015785"
type input "7"
type input "4"
click at [214, 242] on button "Ok All" at bounding box center [210, 246] width 22 height 12
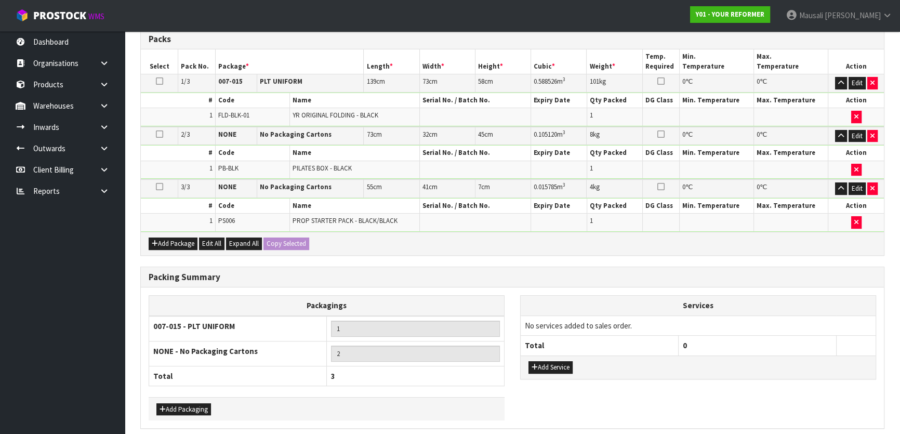
scroll to position [323, 0]
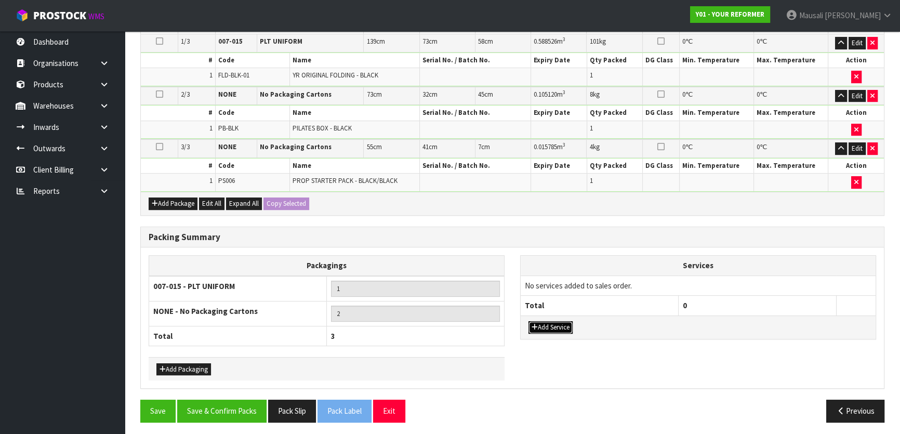
click at [561, 322] on button "Add Service" at bounding box center [550, 327] width 44 height 12
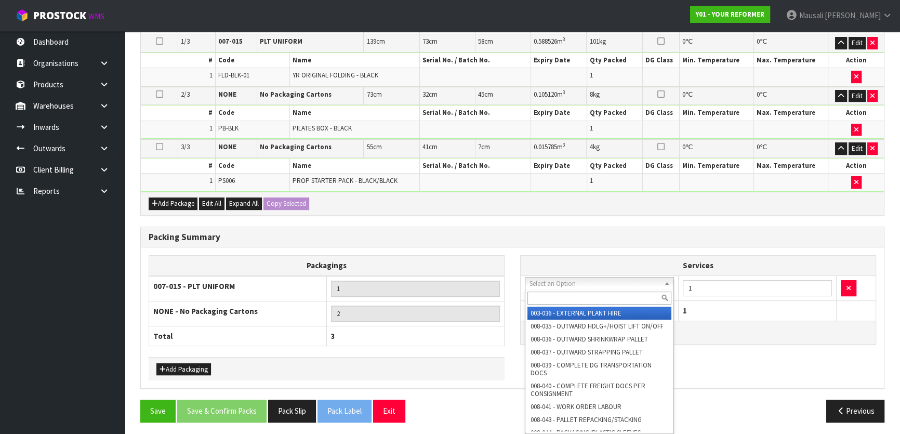
click at [560, 297] on input "text" at bounding box center [599, 297] width 144 height 13
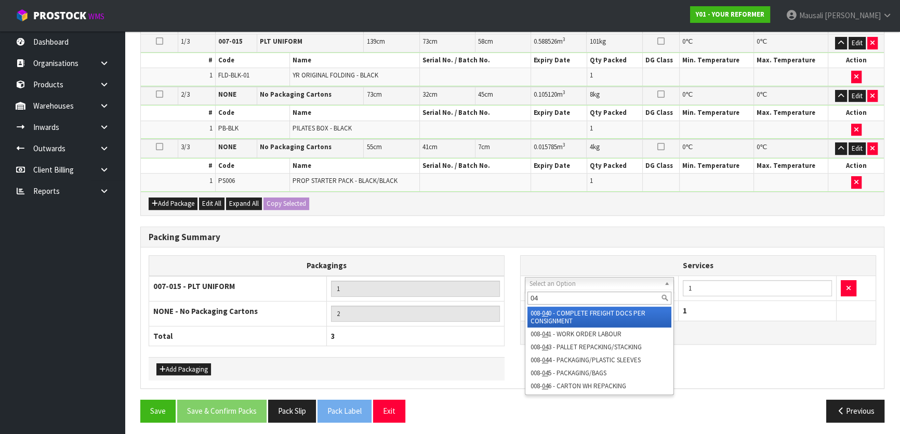
type input "044"
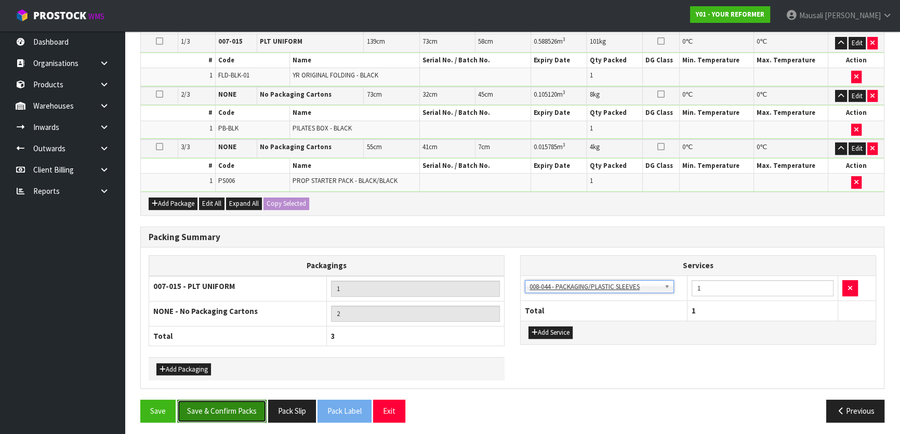
click at [239, 400] on button "Save & Confirm Packs" at bounding box center [221, 410] width 89 height 22
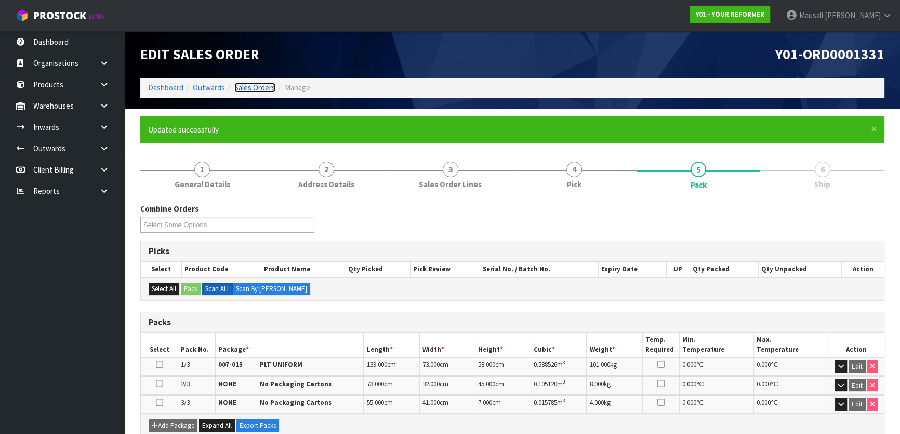
click at [257, 86] on link "Sales Orders" at bounding box center [254, 88] width 41 height 10
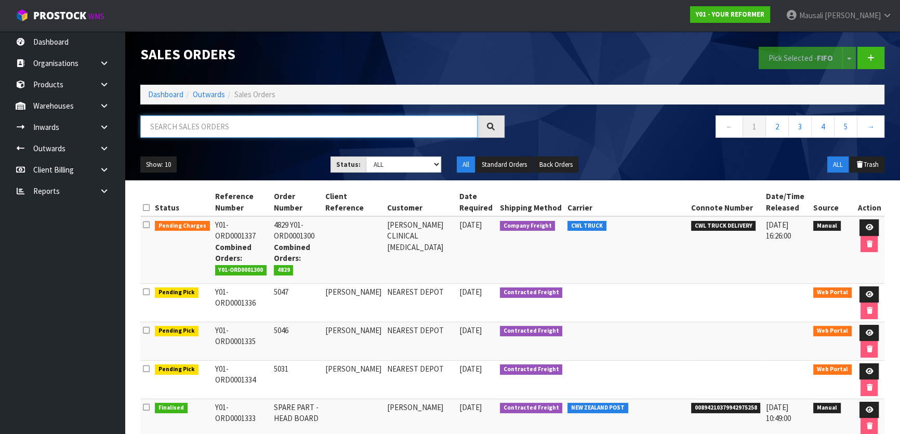
click at [181, 133] on input "text" at bounding box center [308, 126] width 337 height 22
type input "JOB-0409241"
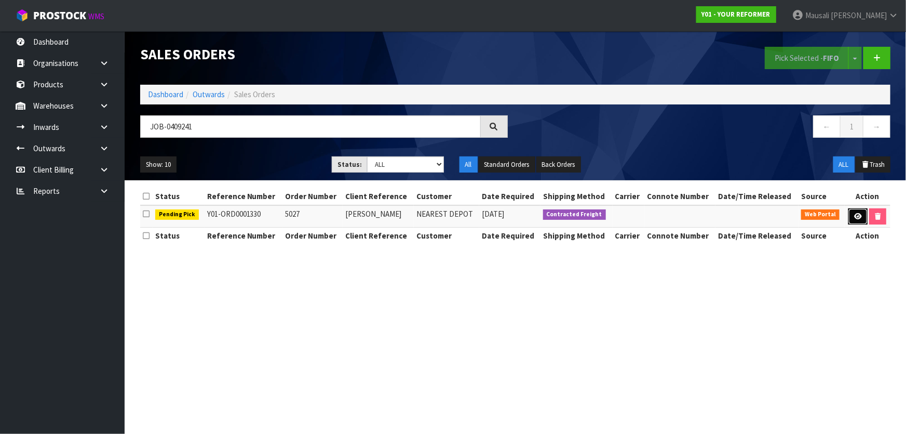
click at [857, 218] on icon at bounding box center [858, 216] width 8 height 7
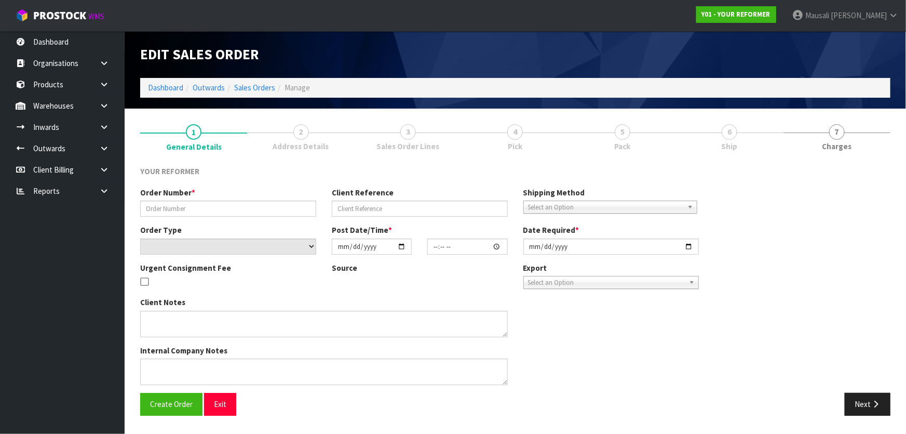
type input "5027"
type input "[PERSON_NAME]"
select select "number:0"
type input "[DATE]"
type input "14:38:00.000"
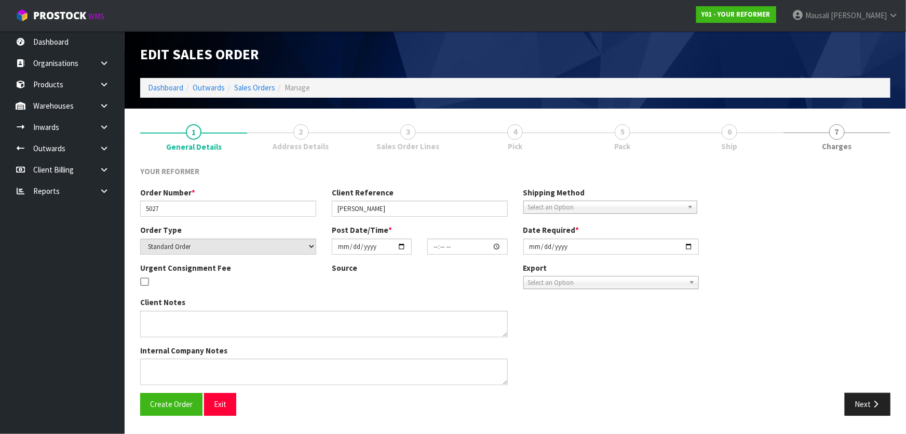
type input "[DATE]"
type textarea "[PERSON_NAME] [STREET_ADDRESS][PERSON_NAME] [PHONE_NUMBER]"
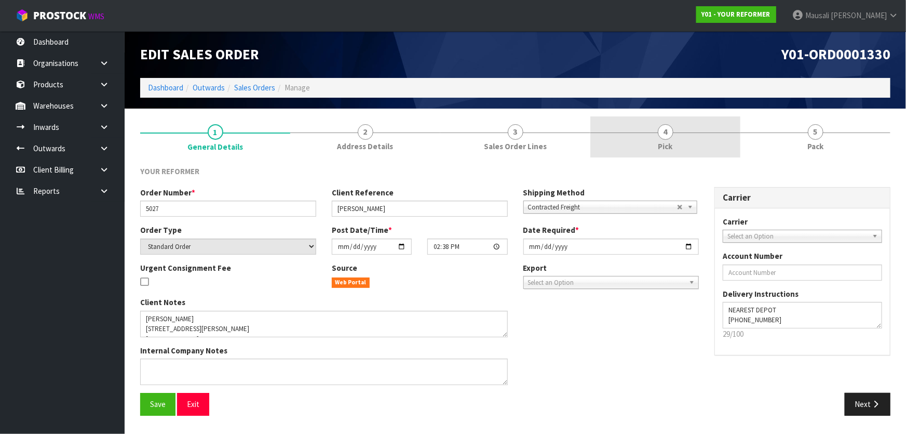
click at [678, 142] on link "4 Pick" at bounding box center [666, 136] width 150 height 41
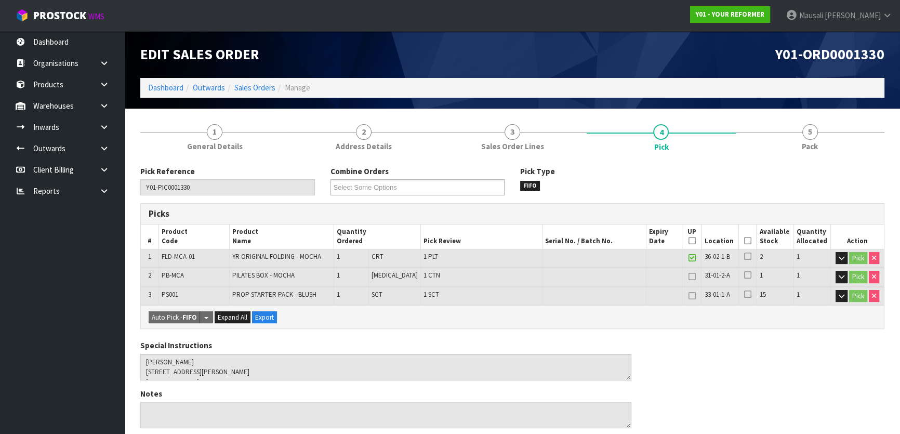
click at [744, 241] on icon at bounding box center [747, 240] width 7 height 1
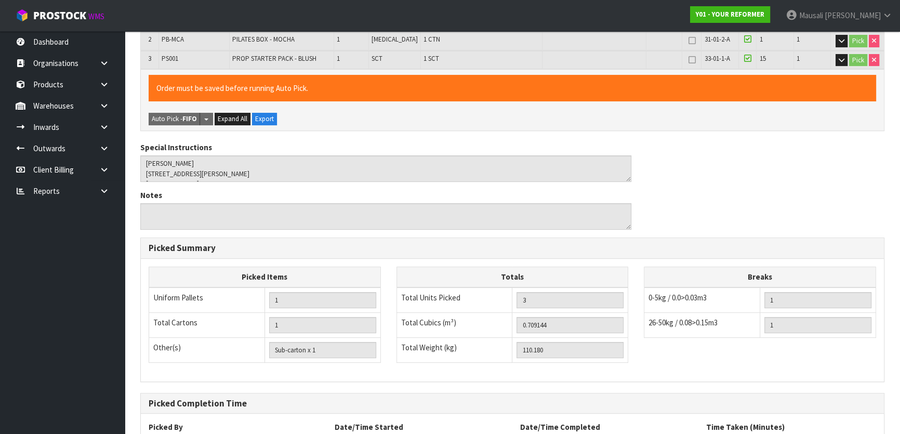
scroll to position [324, 0]
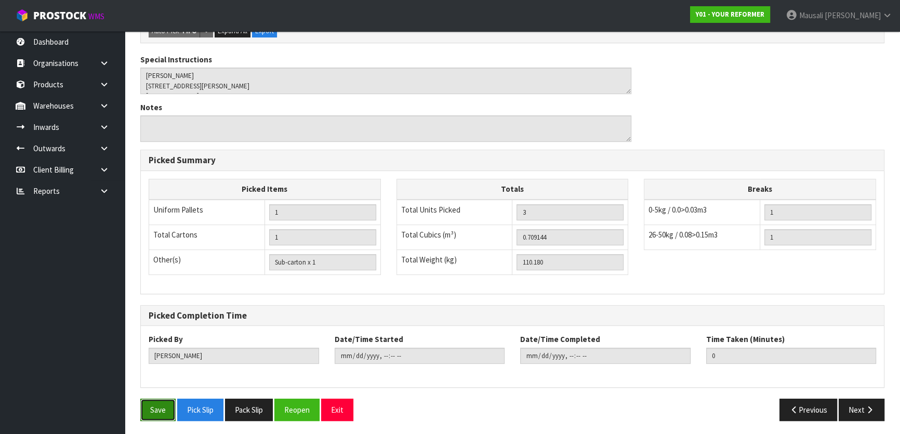
click at [151, 399] on button "Save" at bounding box center [157, 409] width 35 height 22
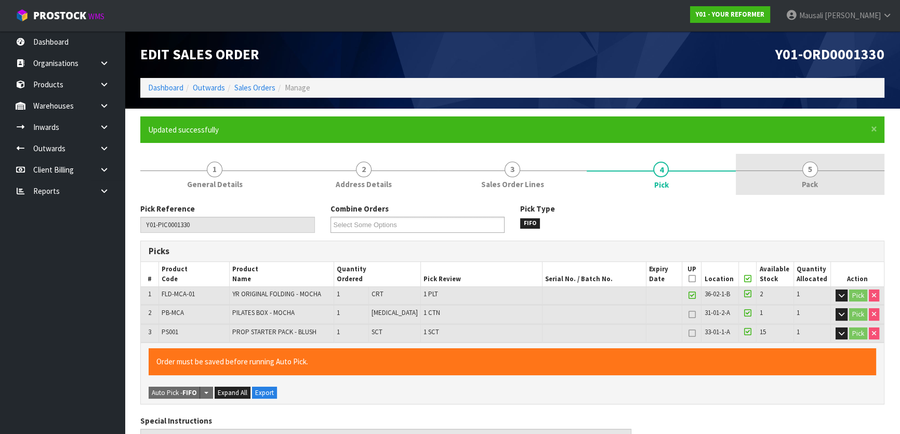
type input "[PERSON_NAME]"
type input "[DATE]T09:06:28"
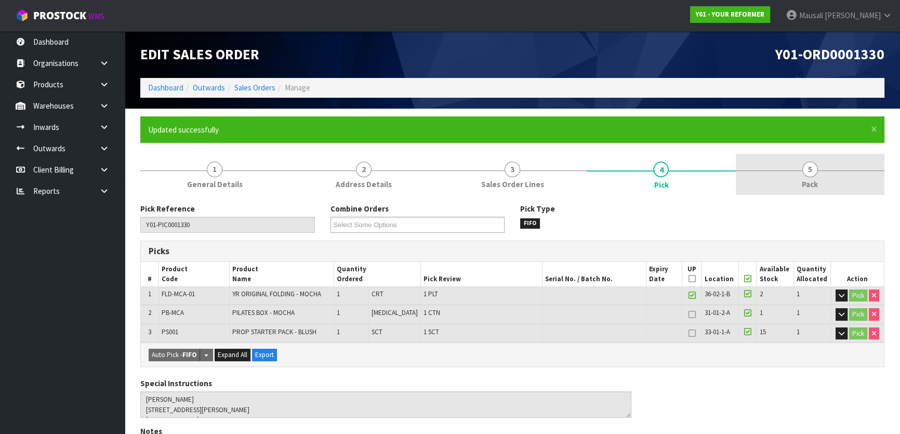
click at [802, 168] on span "5" at bounding box center [810, 170] width 16 height 16
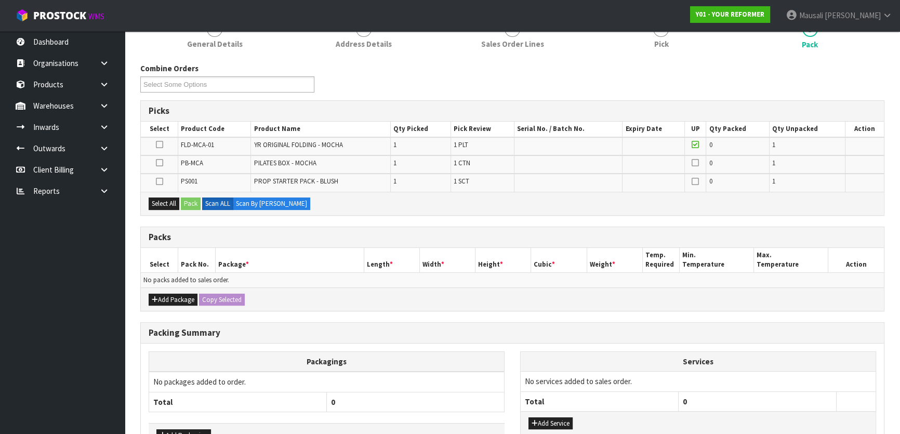
scroll to position [189, 0]
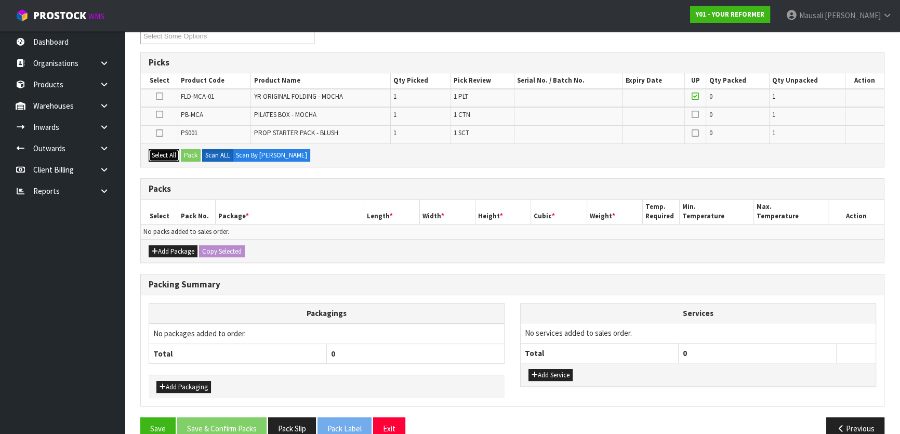
click at [160, 156] on button "Select All" at bounding box center [164, 155] width 31 height 12
click at [185, 155] on button "Pack" at bounding box center [191, 155] width 20 height 12
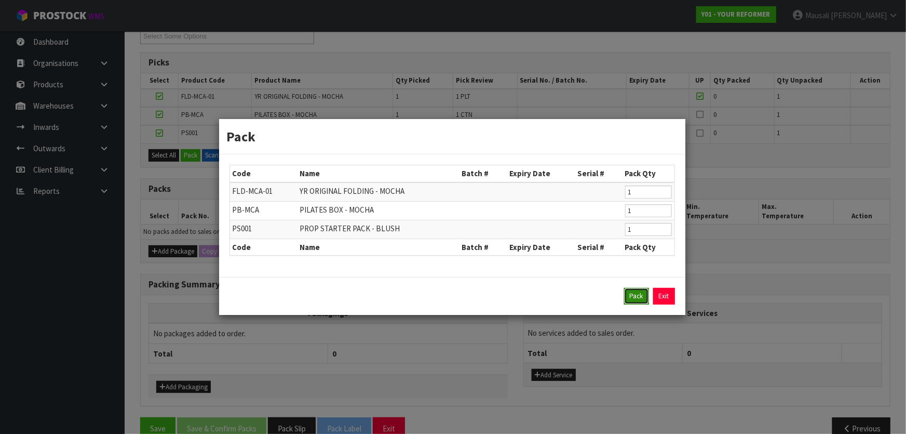
click at [639, 288] on button "Pack" at bounding box center [636, 296] width 25 height 17
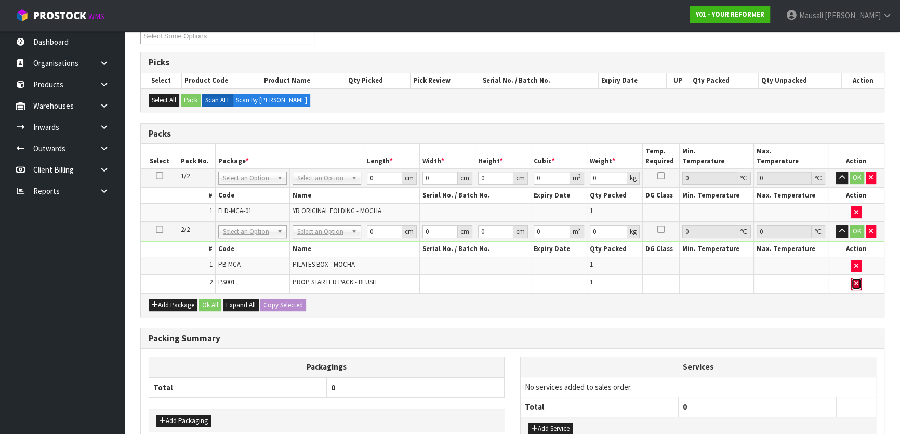
click at [859, 280] on button "button" at bounding box center [856, 283] width 10 height 12
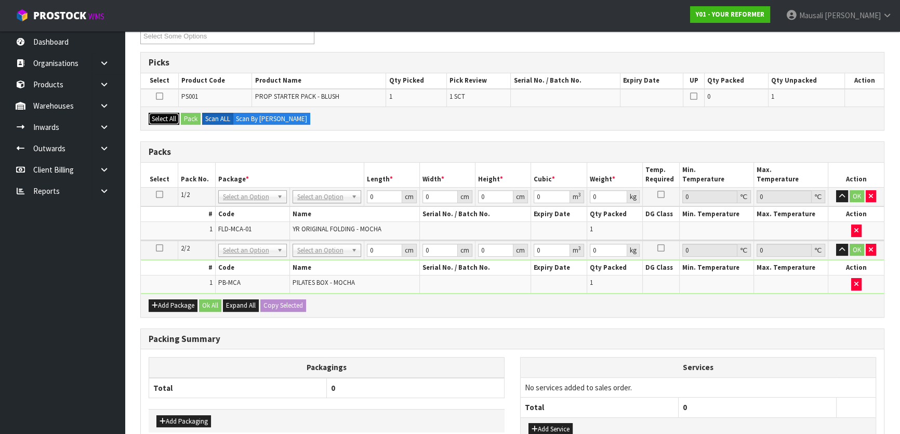
click at [151, 114] on button "Select All" at bounding box center [164, 119] width 31 height 12
click at [192, 115] on button "Pack" at bounding box center [191, 119] width 20 height 12
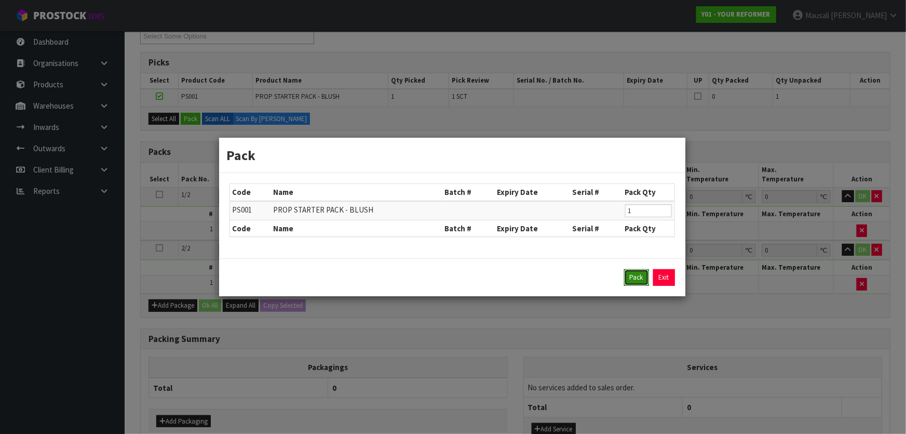
click at [636, 276] on button "Pack" at bounding box center [636, 277] width 25 height 17
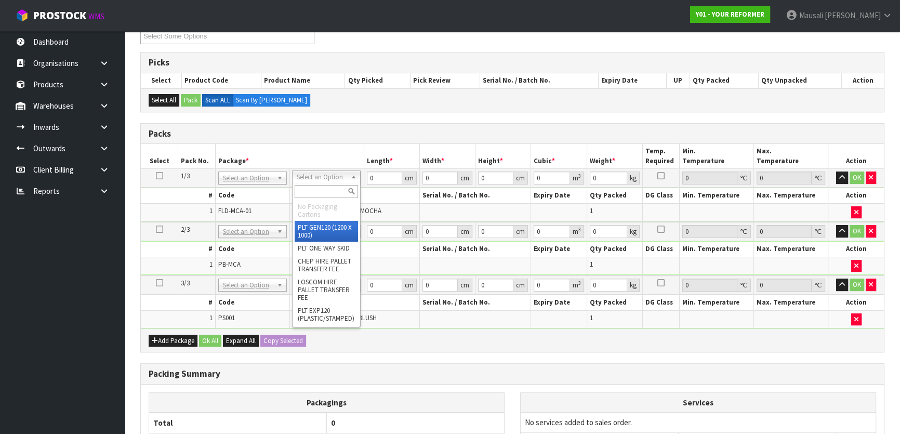
click at [330, 192] on input "text" at bounding box center [325, 191] width 63 height 13
type input "U"
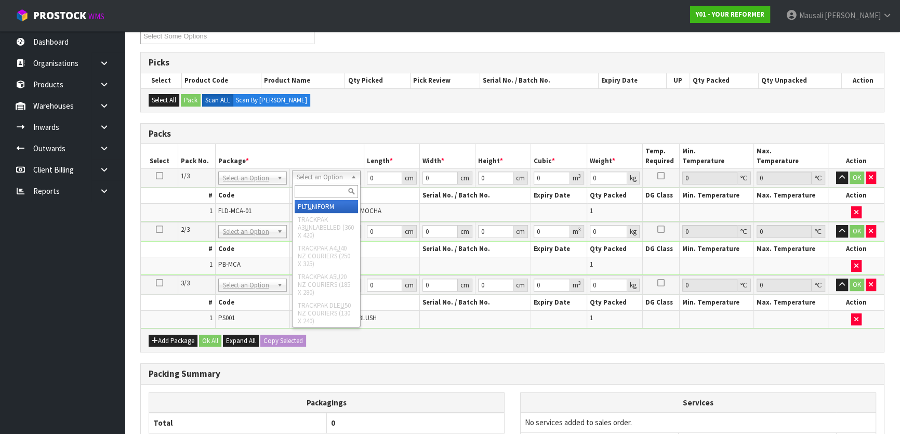
type input "99"
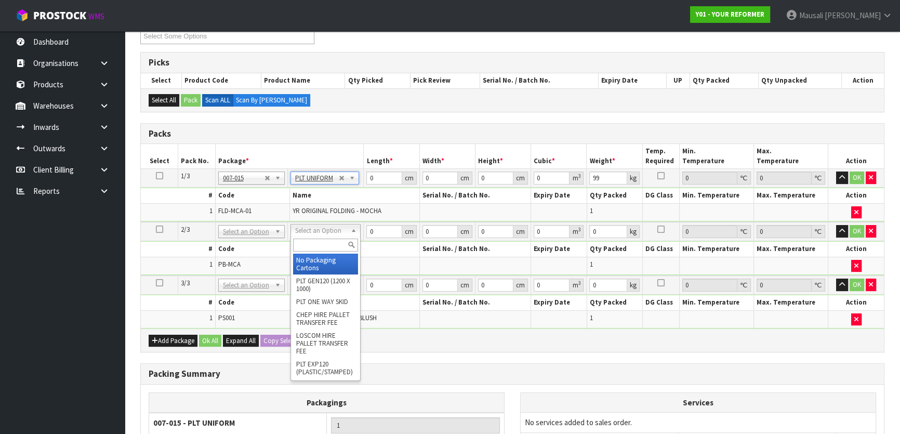
drag, startPoint x: 315, startPoint y: 265, endPoint x: 309, endPoint y: 290, distance: 26.2
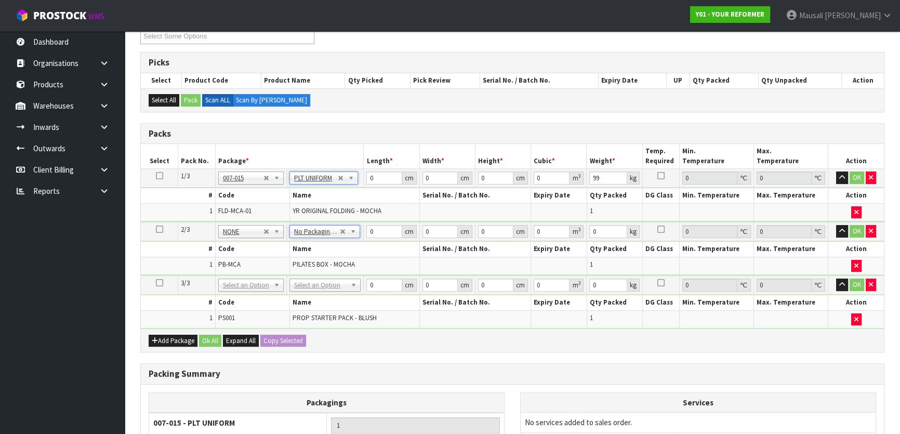
click at [309, 295] on th "Name" at bounding box center [354, 302] width 130 height 15
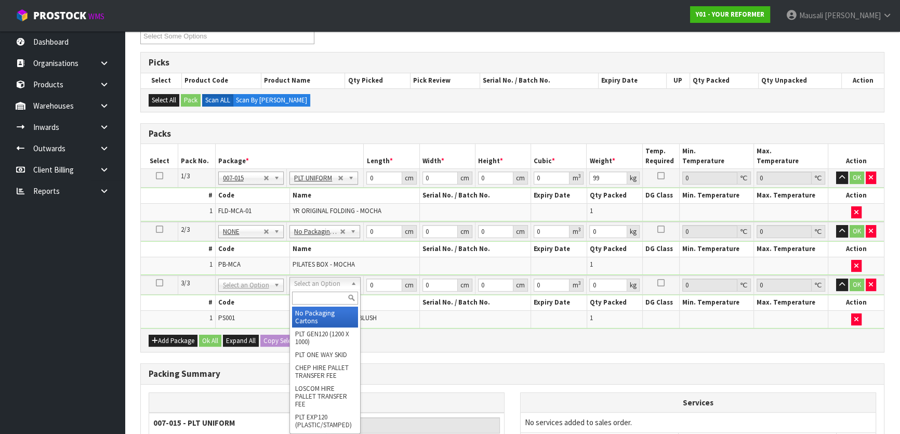
drag, startPoint x: 325, startPoint y: 317, endPoint x: 336, endPoint y: 303, distance: 18.1
type input "2"
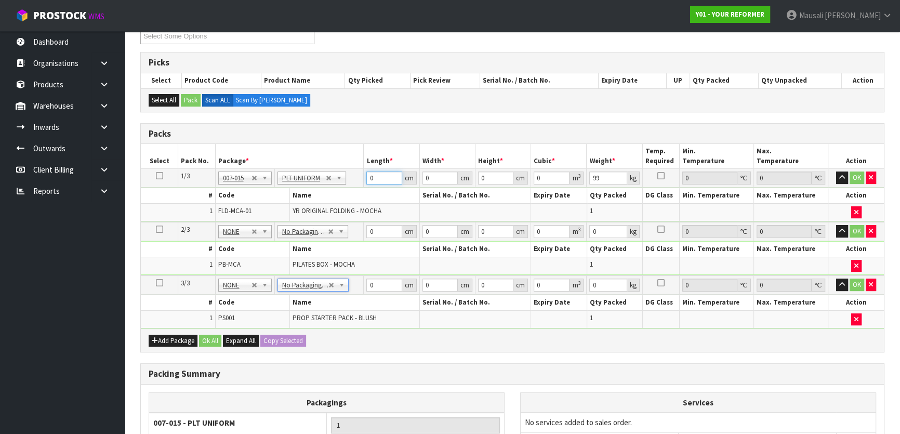
drag, startPoint x: 377, startPoint y: 178, endPoint x: 334, endPoint y: 224, distance: 62.9
click at [360, 192] on tbody "1/3 NONE 007-001 007-002 007-004 007-009 007-013 007-014 007-015 007-017 007-01…" at bounding box center [512, 195] width 743 height 53
type input "139"
type input "73"
type input "5"
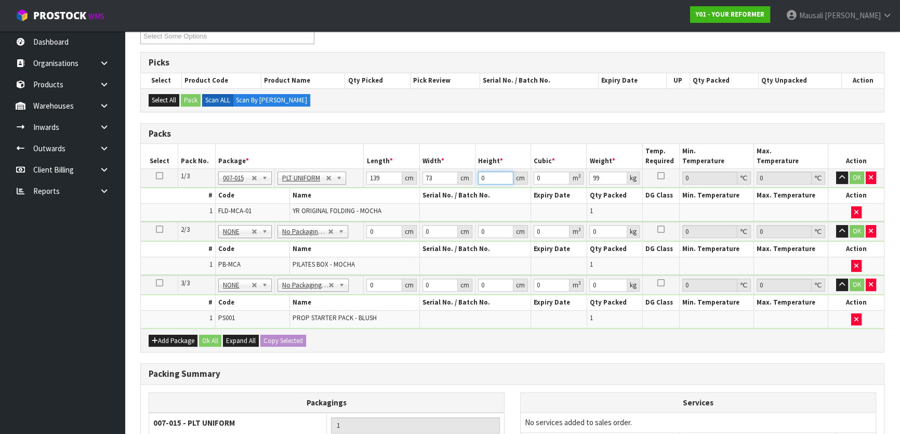
type input "0.050735"
type input "58"
type input "0.588526"
type input "58"
type input "4"
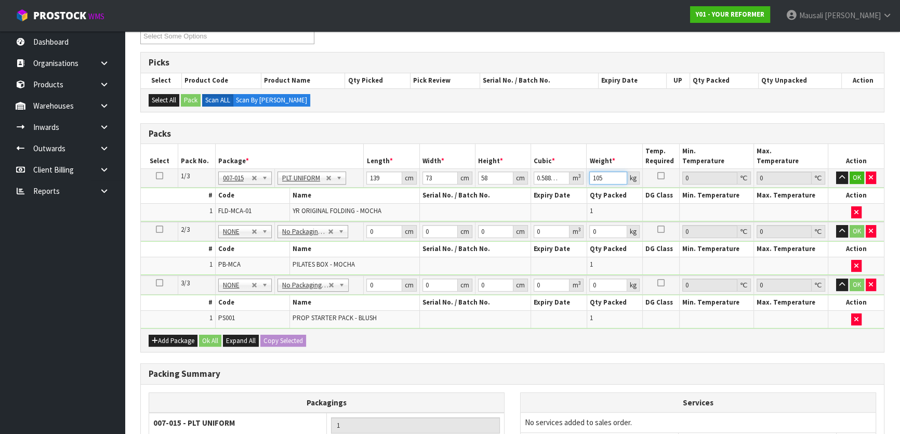
type input "105"
type input "73"
type input "32"
type input "4"
type input "0.009344"
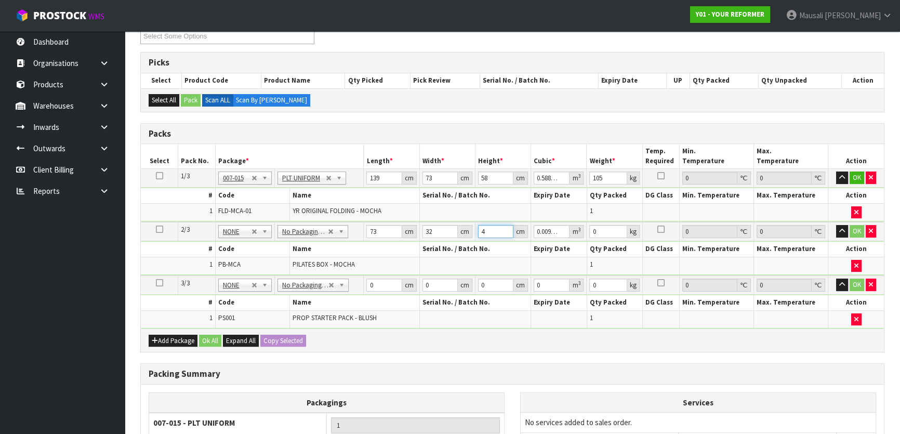
type input "45"
type input "0.10512"
type input "45"
type input "8"
type input "73"
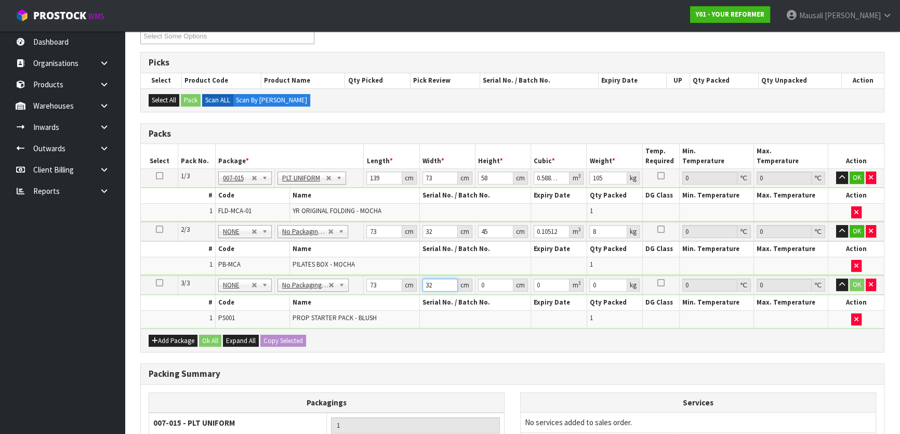
type input "32"
type input "4"
type input "0.009344"
type input "45"
type input "0.10512"
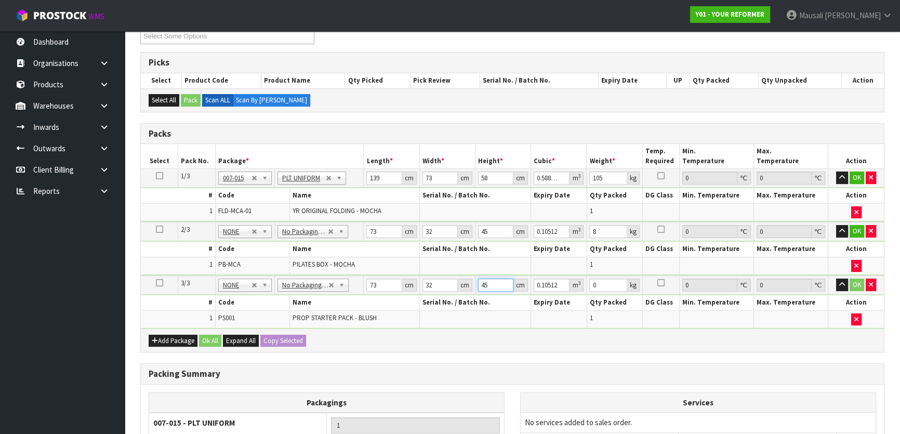
type input "45"
drag, startPoint x: 384, startPoint y: 283, endPoint x: 367, endPoint y: 284, distance: 16.7
click at [367, 284] on input "73" at bounding box center [383, 284] width 35 height 13
type input "5"
type input "0.0072"
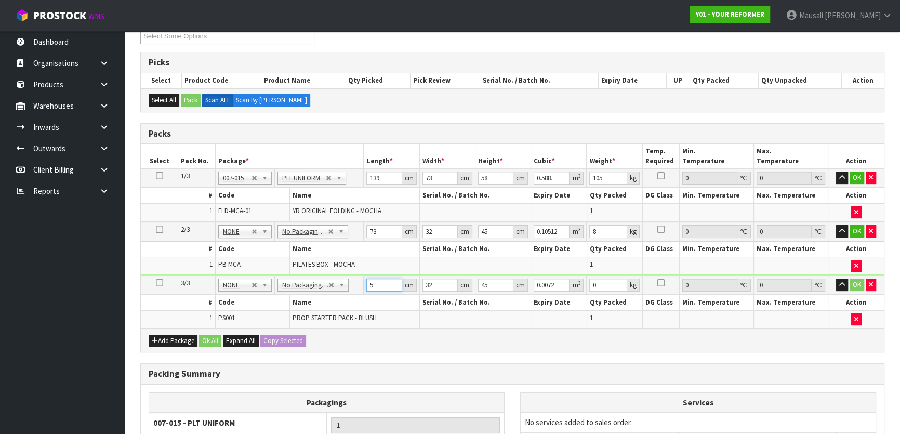
type input "55"
type input "0.0792"
type input "55"
type input "4"
type input "0.0099"
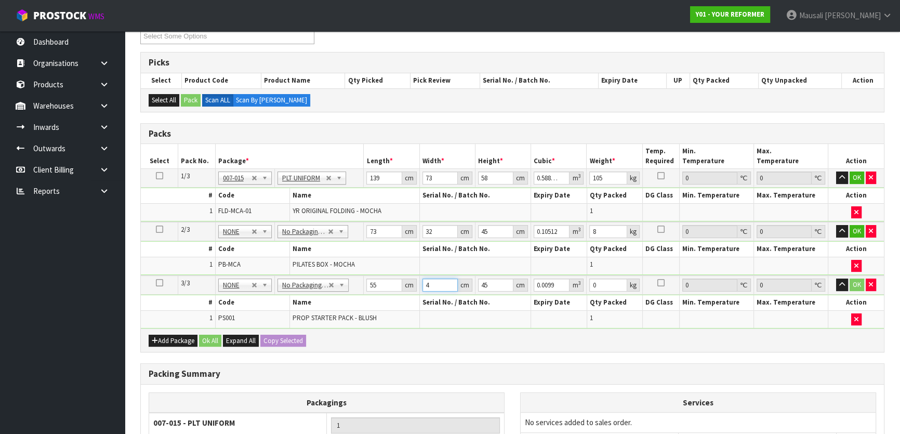
type input "41"
type input "0.101475"
type input "41"
type input "7"
type input "0.015785"
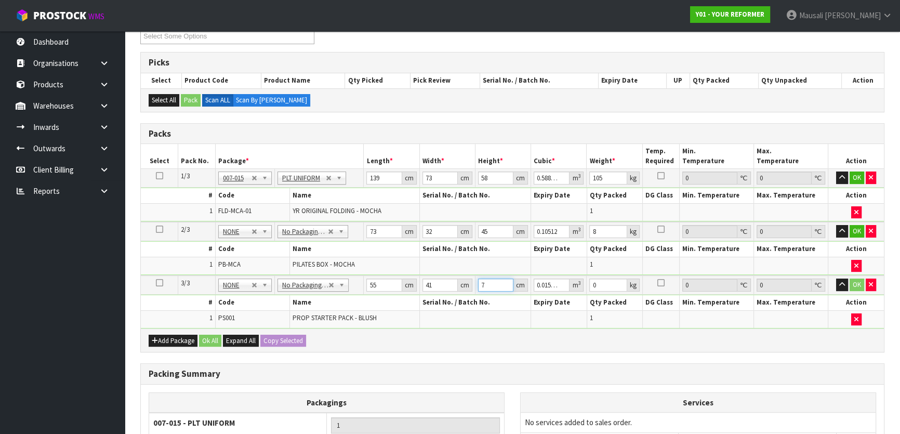
type input "7"
type input "4"
click at [202, 335] on button "Ok All" at bounding box center [210, 340] width 22 height 12
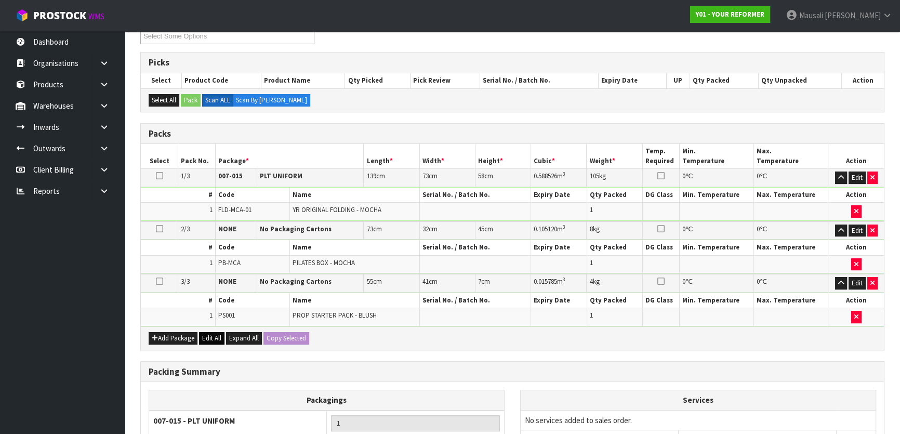
scroll to position [323, 0]
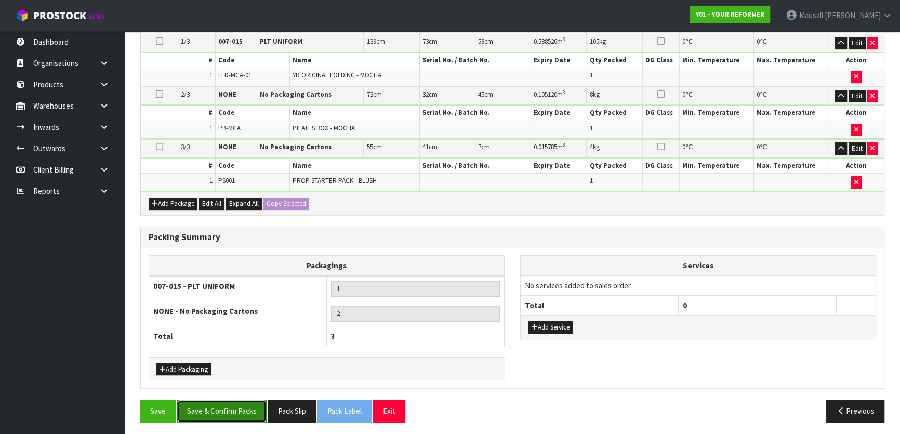
click at [222, 405] on button "Save & Confirm Packs" at bounding box center [221, 410] width 89 height 22
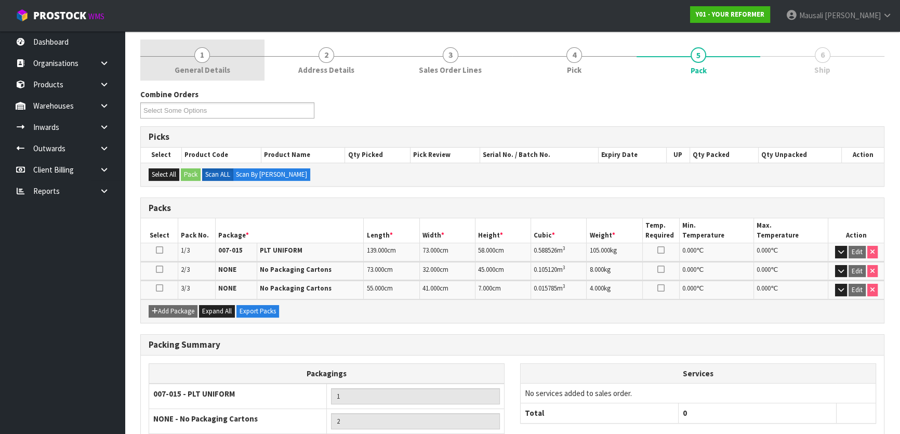
scroll to position [199, 0]
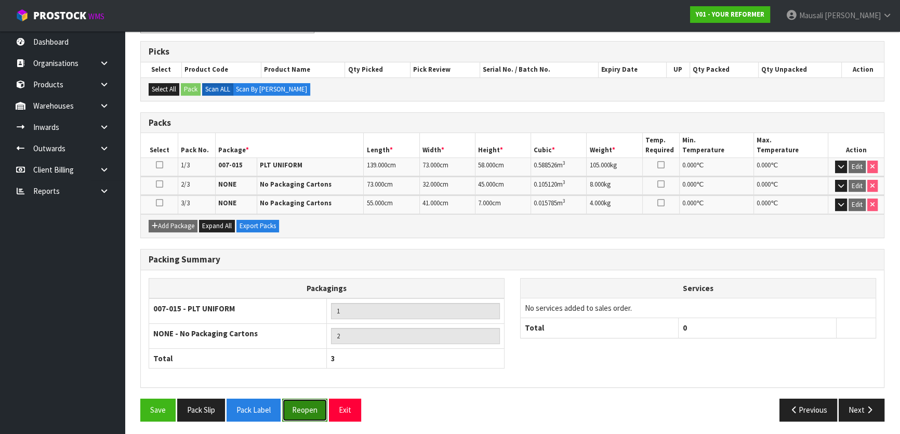
click at [296, 412] on button "Reopen" at bounding box center [304, 409] width 45 height 22
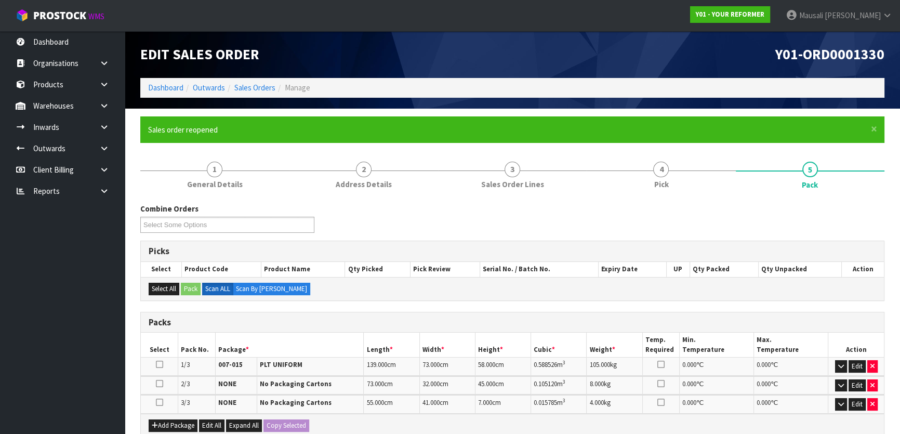
scroll to position [223, 0]
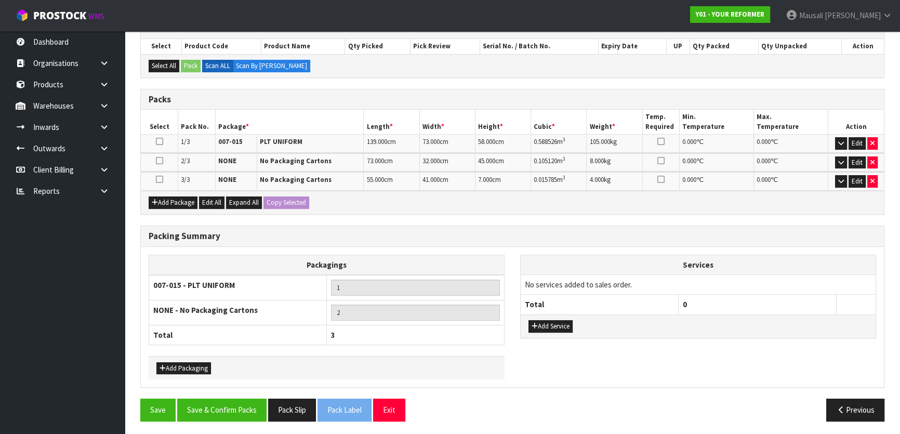
click at [555, 284] on td "No services added to sales order." at bounding box center [697, 284] width 355 height 20
click at [556, 324] on button "Add Service" at bounding box center [550, 326] width 44 height 12
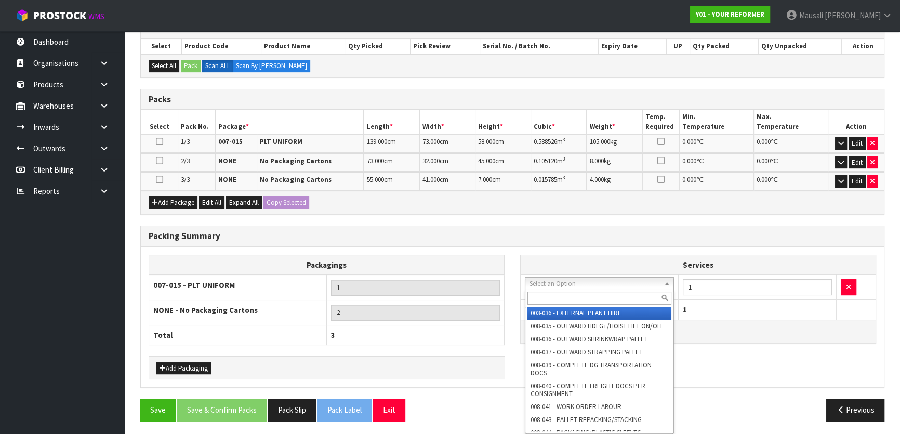
click at [543, 301] on input "text" at bounding box center [599, 297] width 144 height 13
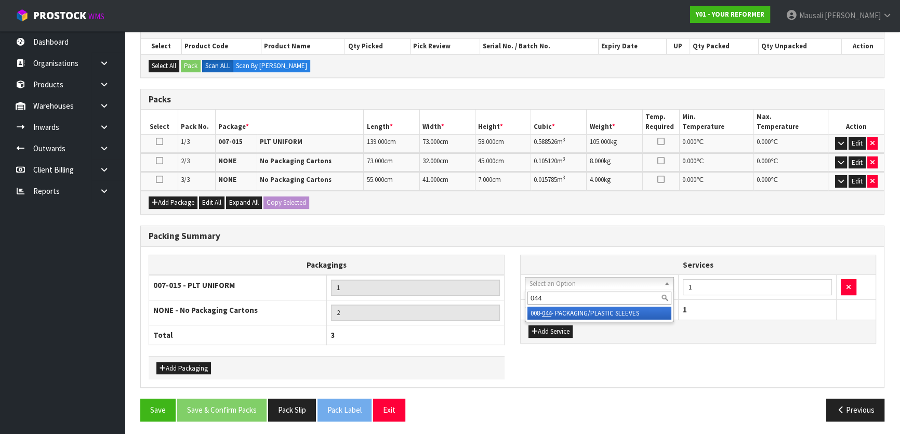
type input "044"
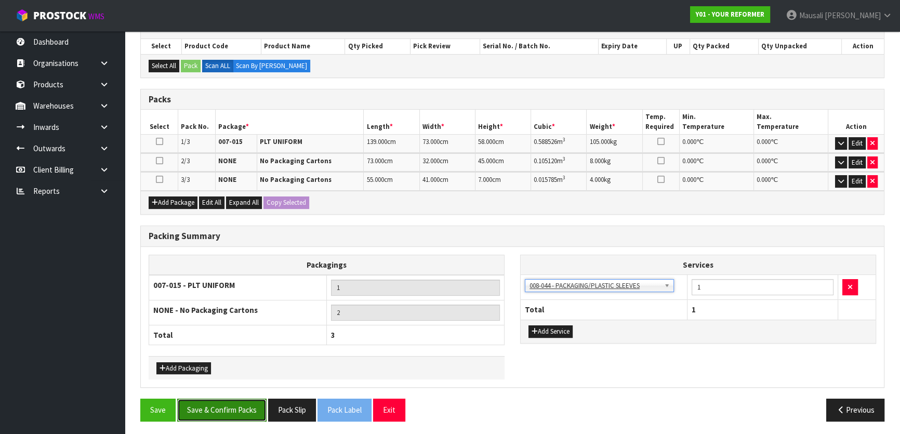
click at [237, 406] on button "Save & Confirm Packs" at bounding box center [221, 409] width 89 height 22
